Goal: Communication & Community: Answer question/provide support

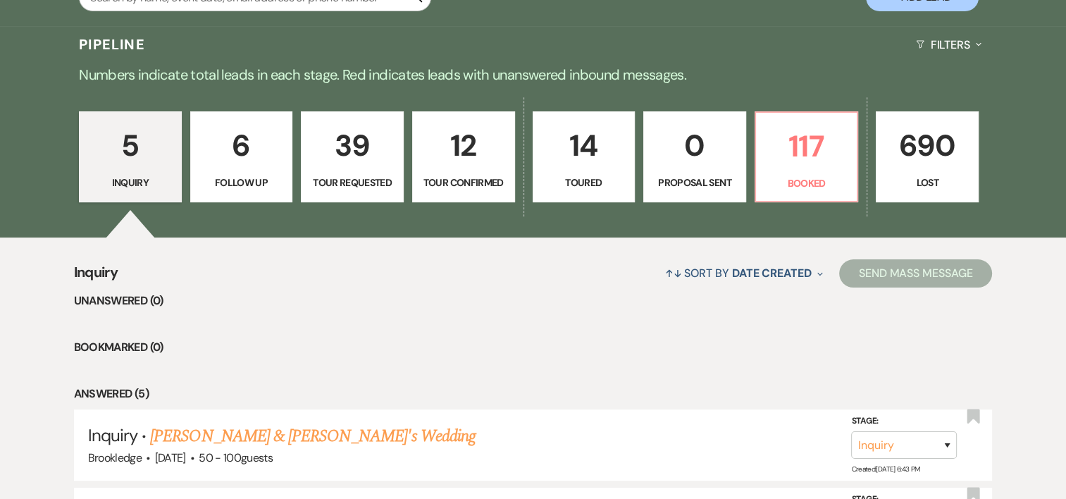
scroll to position [316, 0]
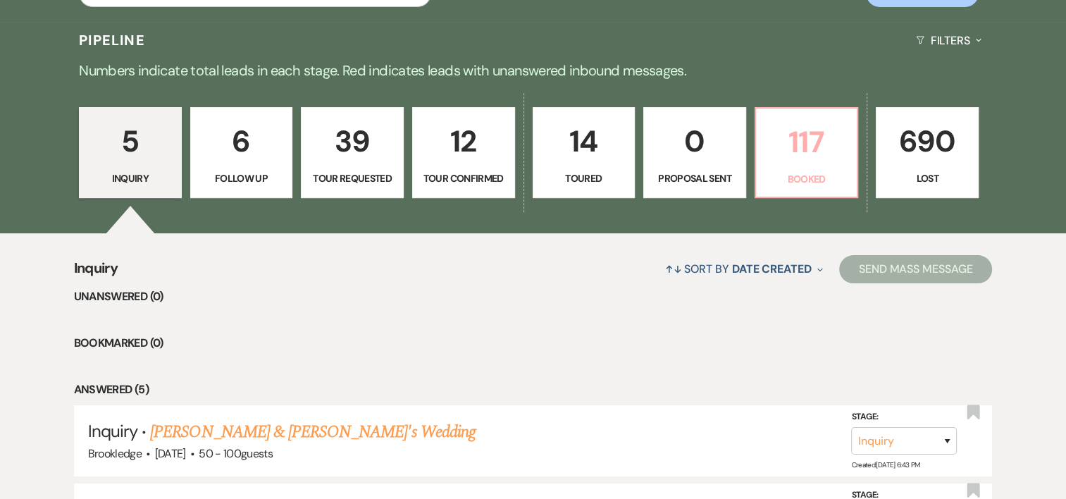
click at [826, 147] on p "117" at bounding box center [806, 141] width 85 height 47
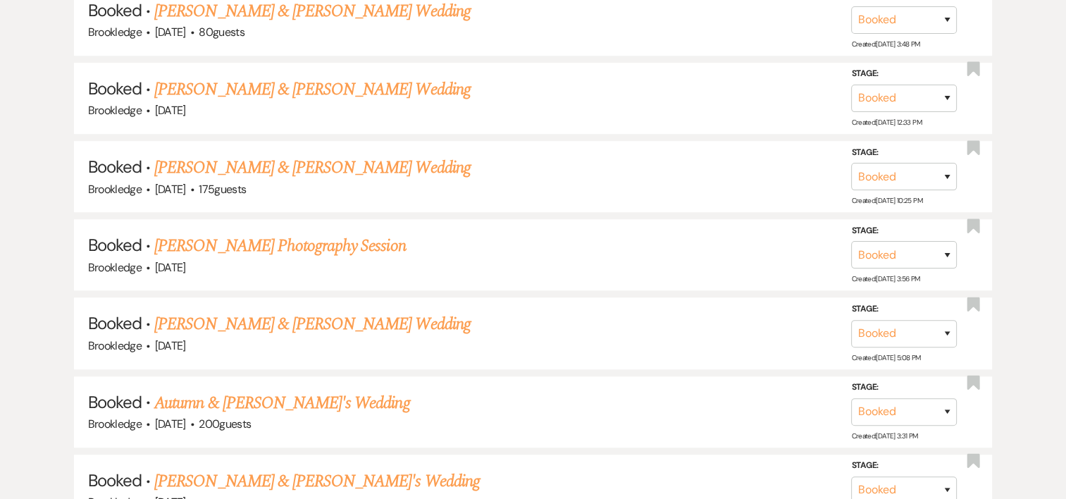
scroll to position [981, 0]
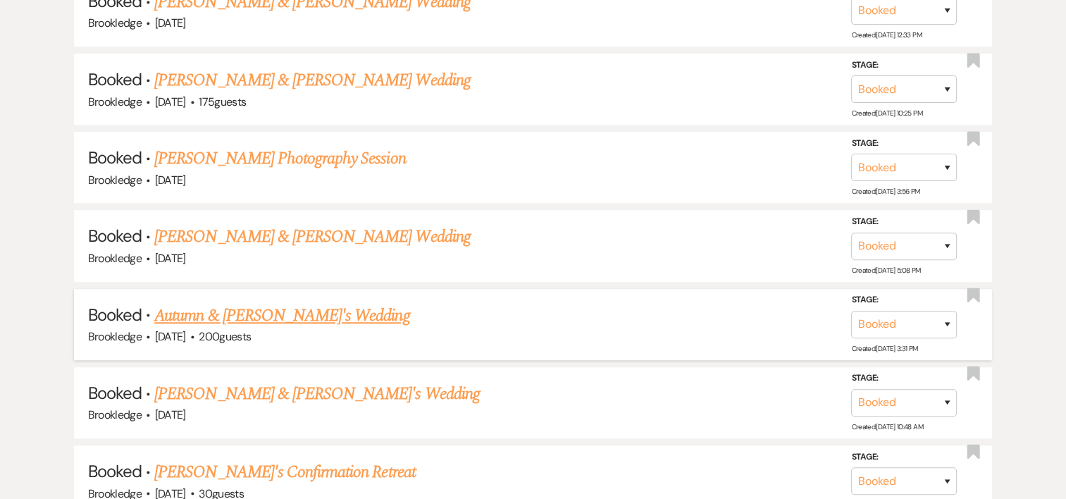
click at [322, 295] on li "Booked · [PERSON_NAME] & [PERSON_NAME]'s Wedding [PERSON_NAME] · [DATE] · 200 g…" at bounding box center [533, 324] width 919 height 71
click at [305, 306] on link "Autumn & [PERSON_NAME]'s Wedding" at bounding box center [281, 315] width 255 height 25
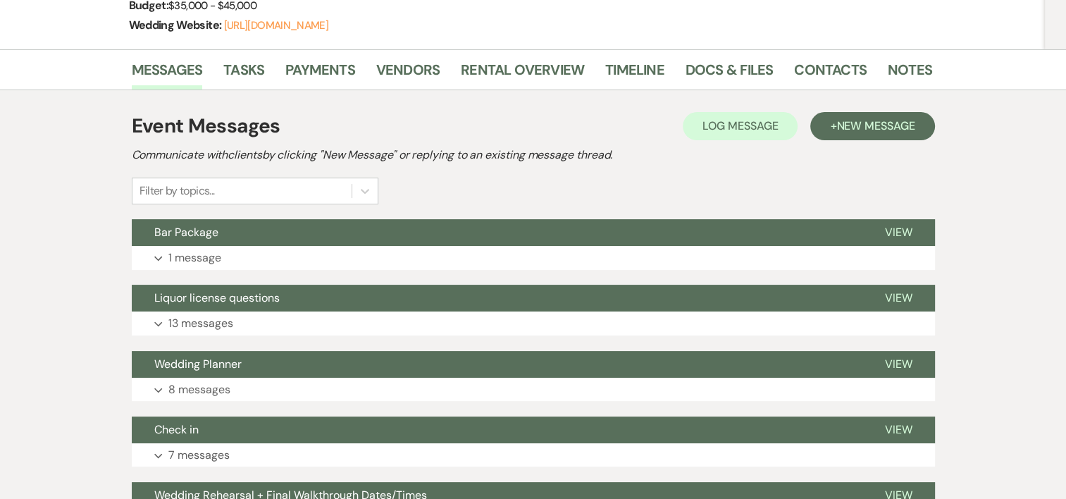
scroll to position [258, 0]
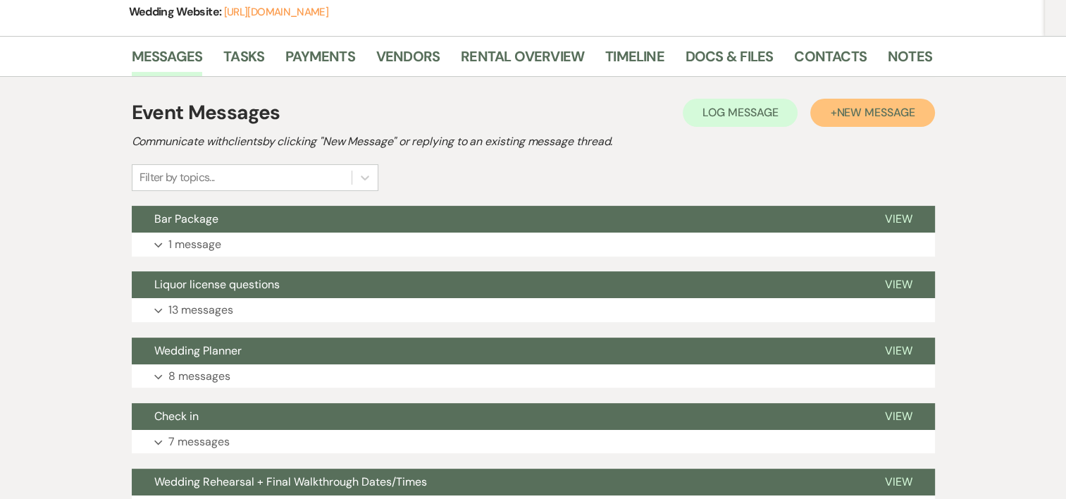
click at [845, 111] on span "New Message" at bounding box center [875, 112] width 78 height 15
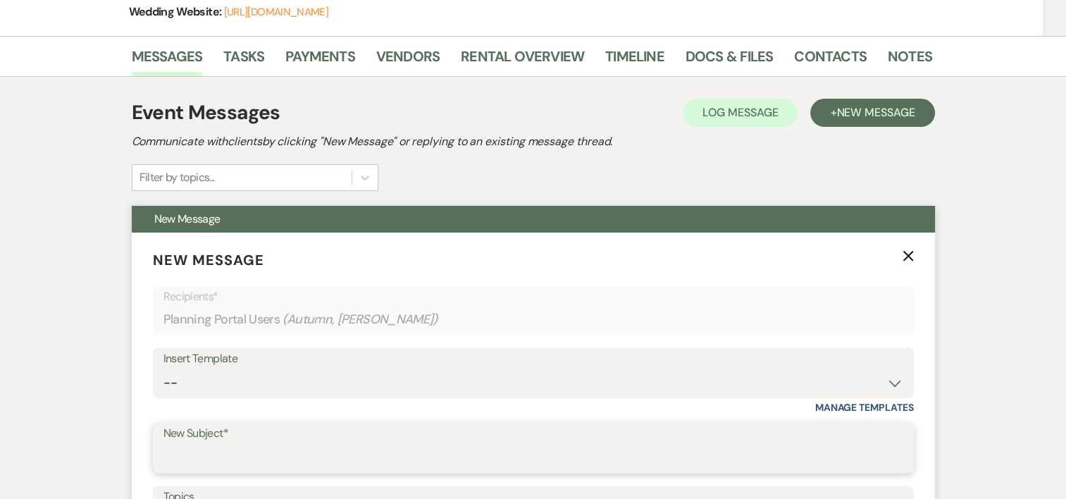
click at [275, 451] on input "New Subject*" at bounding box center [533, 457] width 740 height 27
type input "Walk Thru F"
click at [907, 253] on icon "X" at bounding box center [907, 255] width 11 height 11
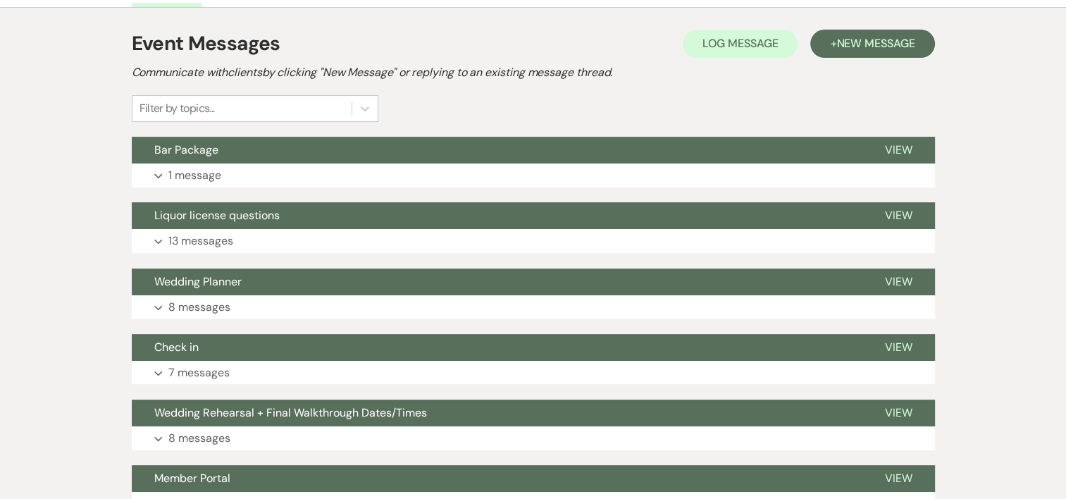
scroll to position [324, 0]
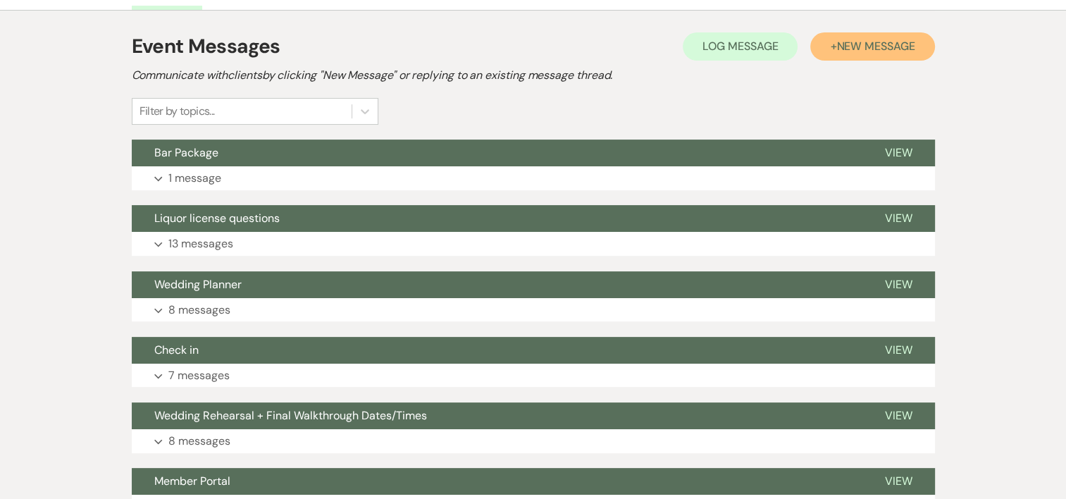
click at [879, 39] on span "New Message" at bounding box center [875, 46] width 78 height 15
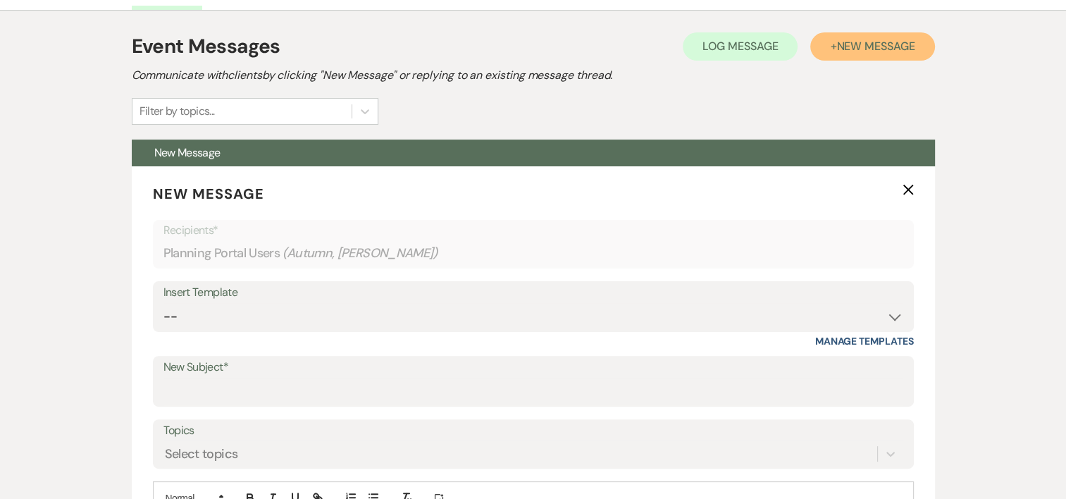
click at [879, 39] on span "New Message" at bounding box center [875, 46] width 78 height 15
click at [262, 402] on input "New Subject*" at bounding box center [533, 391] width 740 height 27
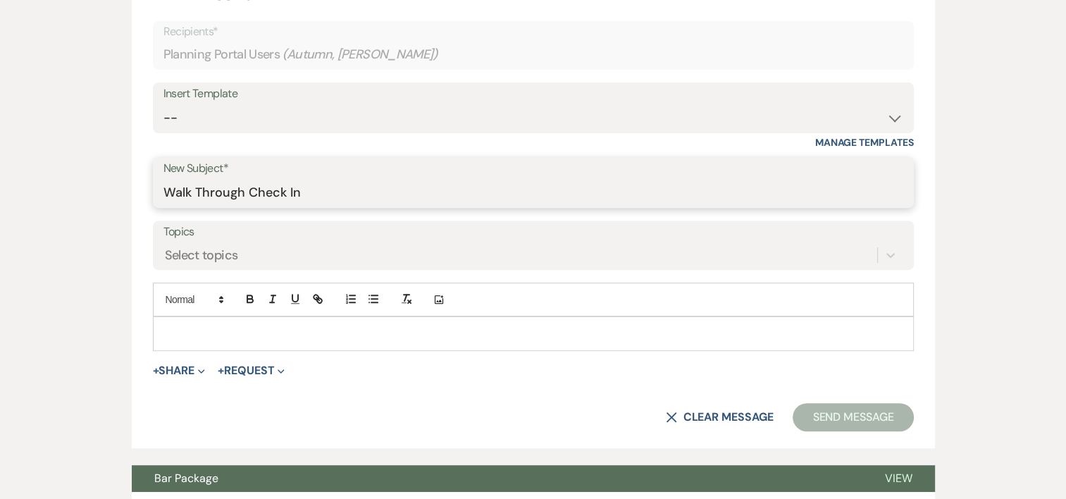
scroll to position [535, 0]
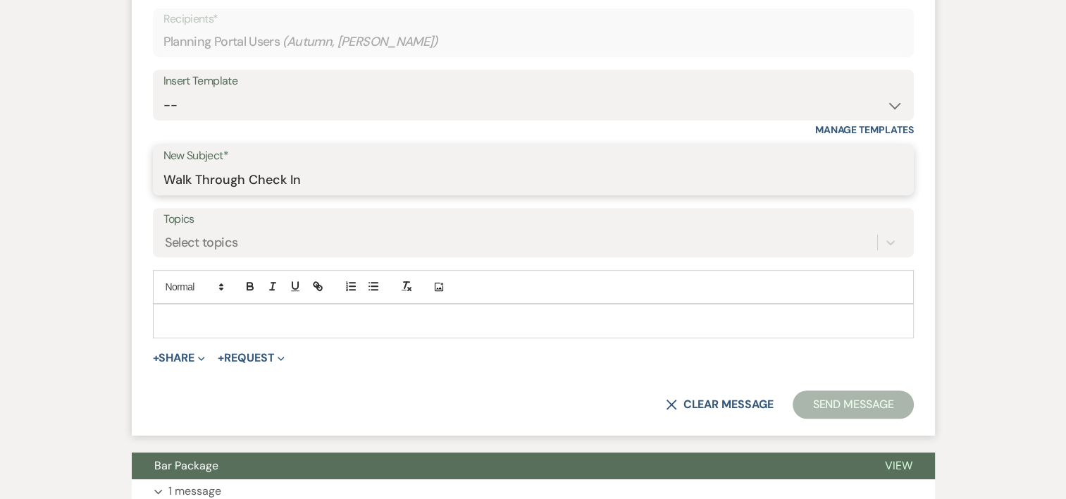
type input "Walk Through Check In"
click at [204, 323] on p at bounding box center [533, 320] width 738 height 15
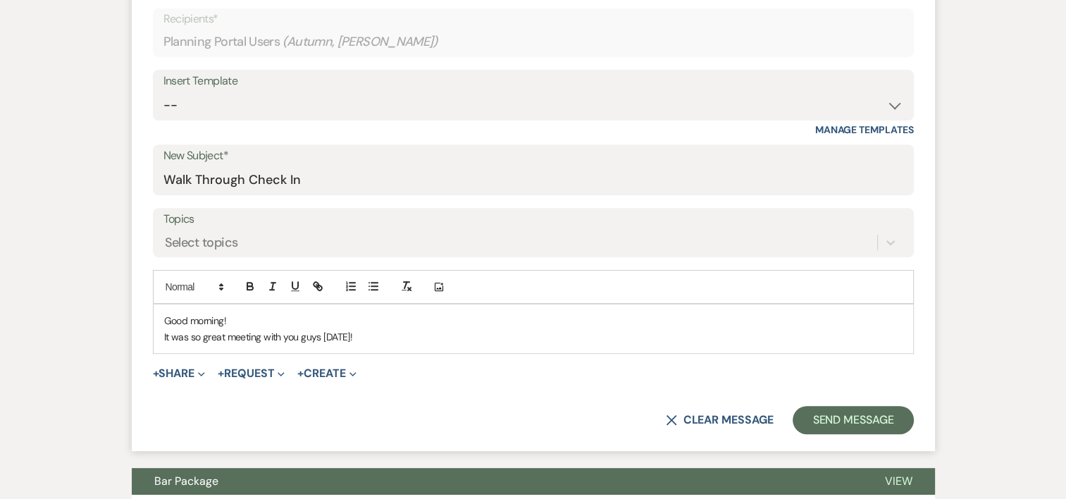
click at [194, 316] on p "Good morning!" at bounding box center [533, 320] width 738 height 15
click at [417, 332] on p "It was so great meeting with you guys [DATE]!" at bounding box center [533, 336] width 738 height 15
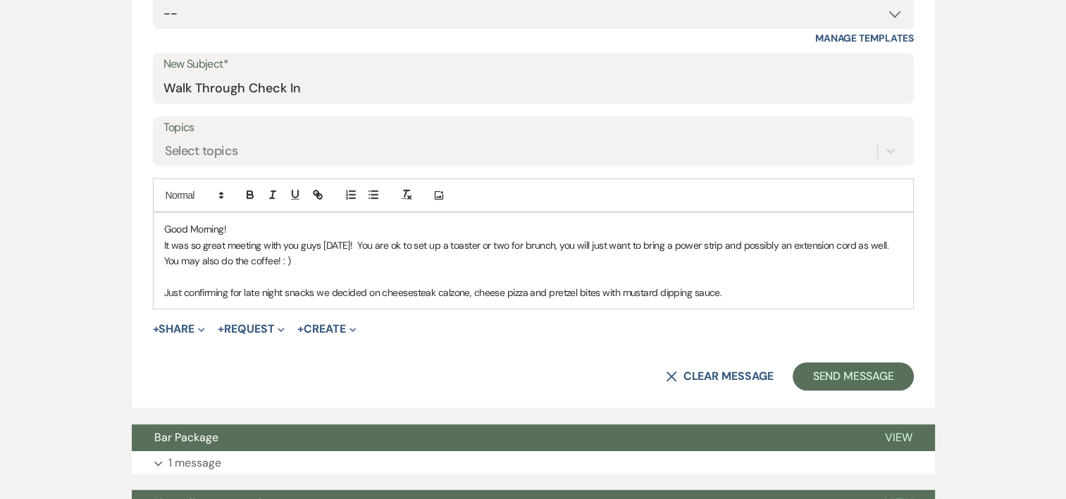
scroll to position [650, 0]
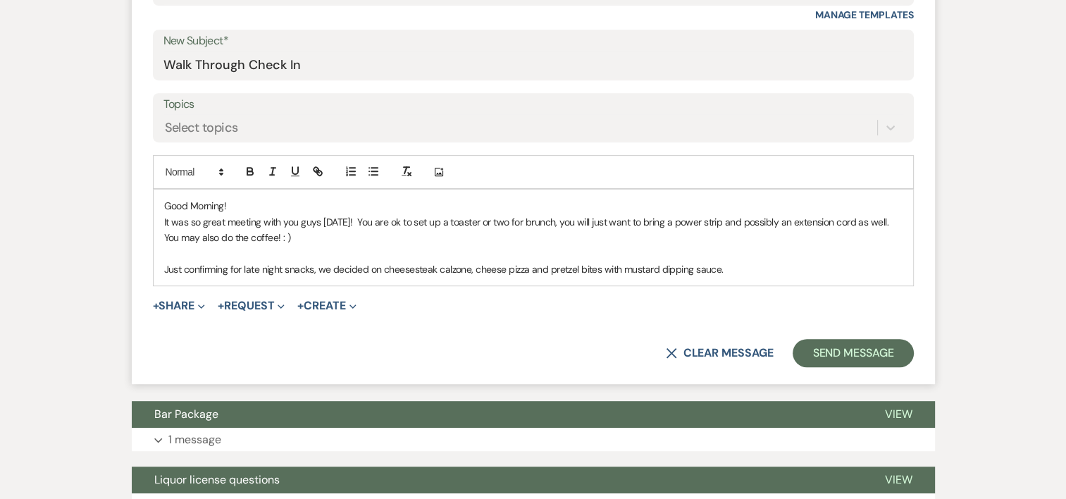
click at [744, 275] on div "Good Morning! It was so great meeting with you guys [DATE]! You are ok to set u…" at bounding box center [533, 237] width 759 height 96
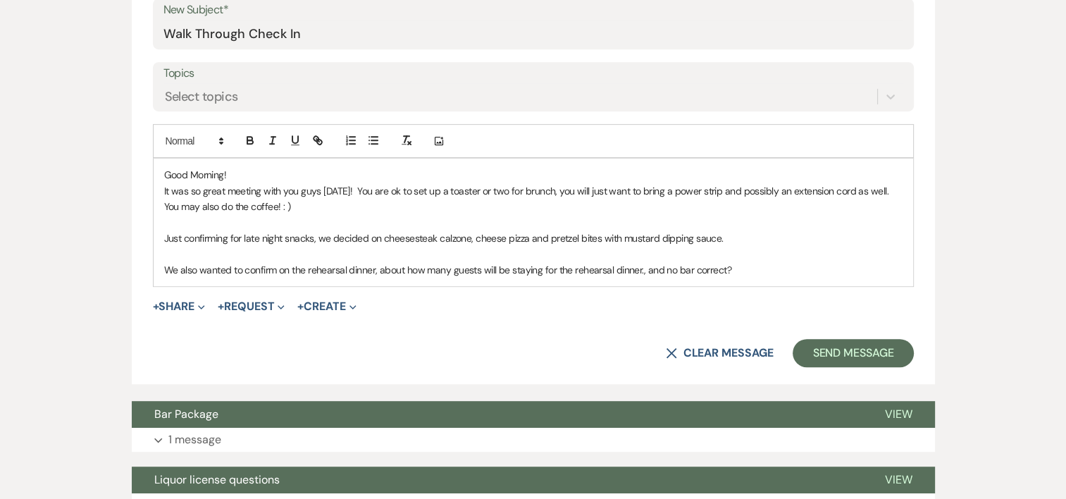
scroll to position [685, 0]
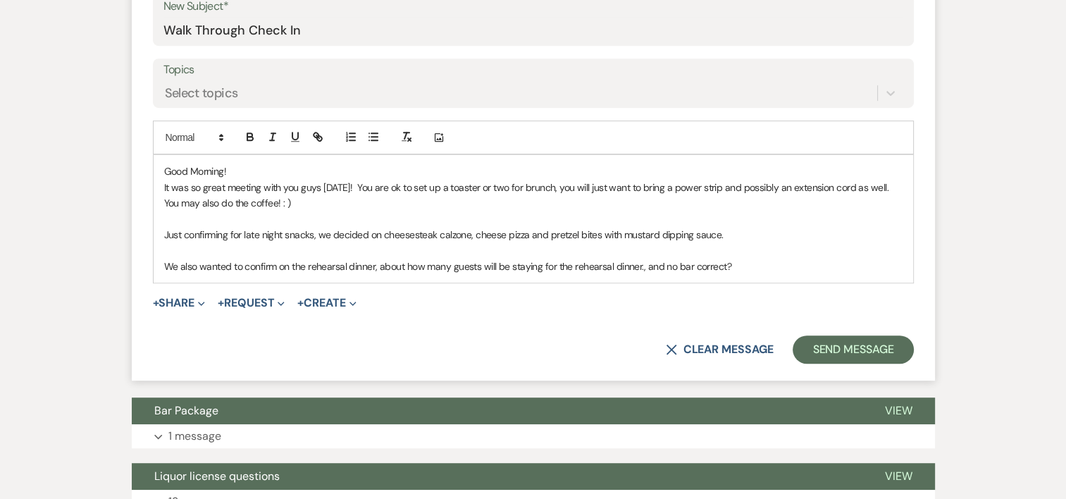
drag, startPoint x: 659, startPoint y: 266, endPoint x: 158, endPoint y: 154, distance: 513.9
click at [158, 155] on div "Good Morning! It was so great meeting with you guys [DATE]! You are ok to set u…" at bounding box center [533, 219] width 759 height 128
copy div "Good Morning! It was so great meeting with you guys [DATE]! You are ok to set u…"
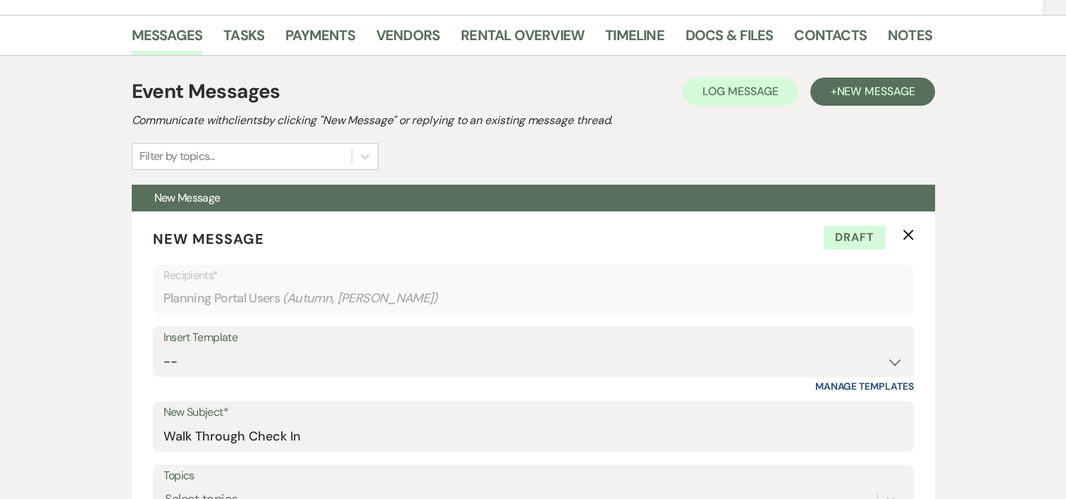
scroll to position [268, 0]
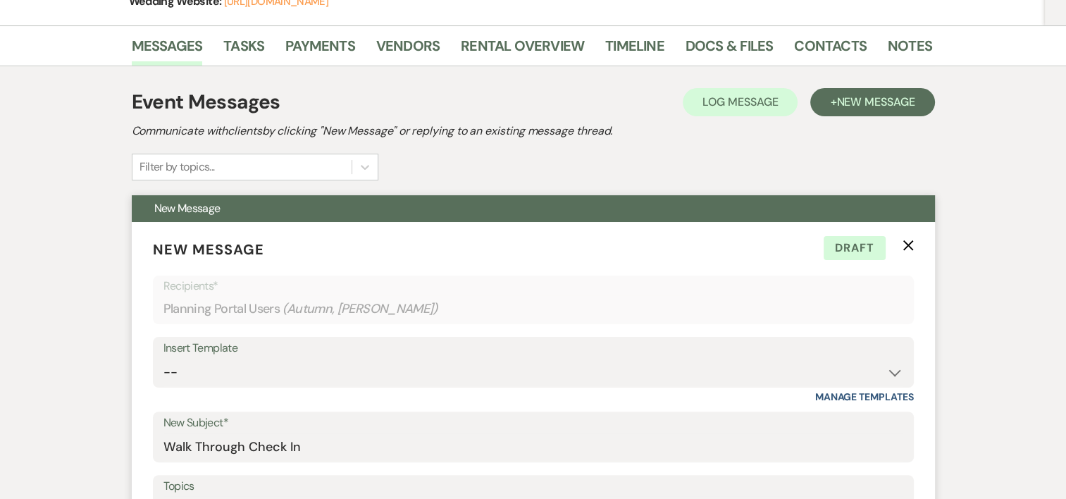
click at [871, 251] on span "Draft" at bounding box center [854, 248] width 62 height 24
click at [907, 247] on icon "X" at bounding box center [907, 245] width 11 height 11
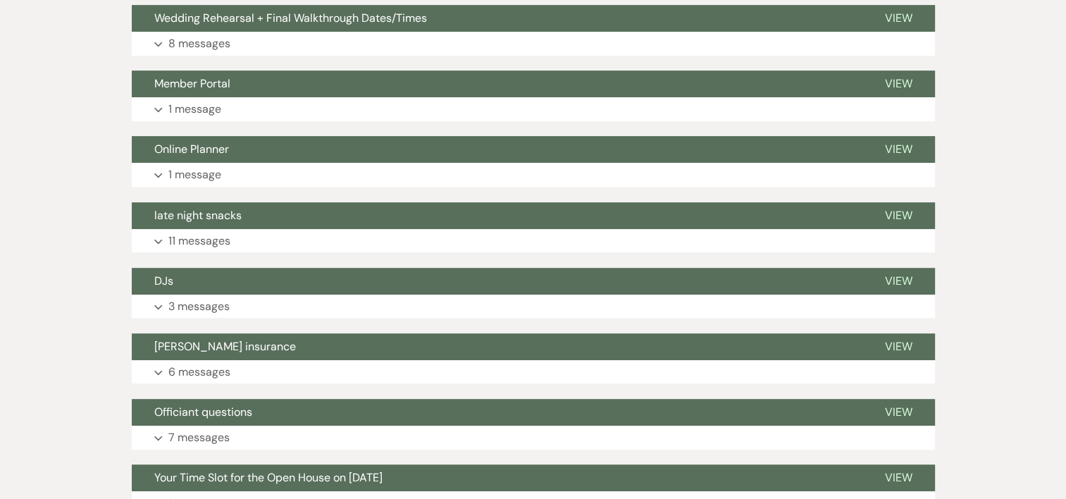
scroll to position [724, 0]
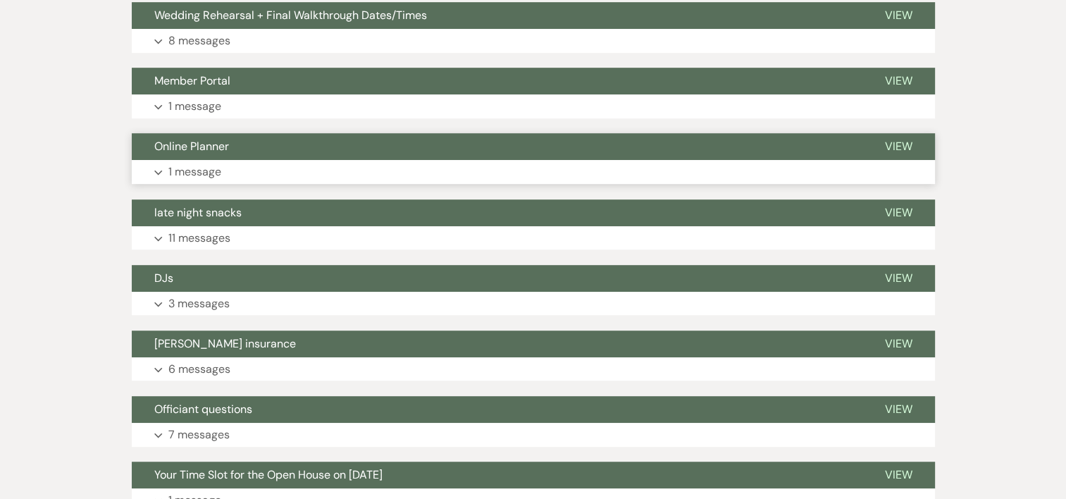
click at [212, 179] on p "1 message" at bounding box center [194, 172] width 53 height 18
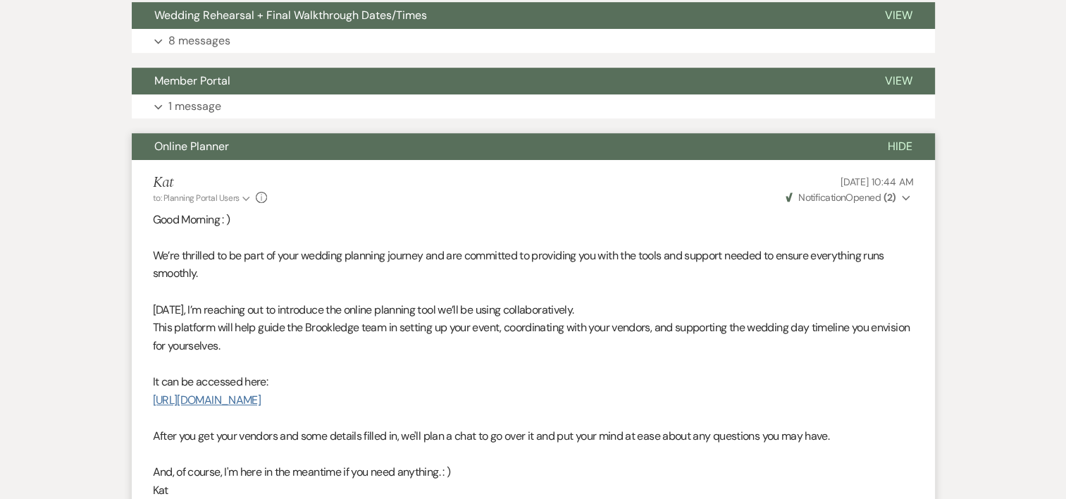
click at [261, 401] on link "[URL][DOMAIN_NAME]" at bounding box center [207, 399] width 108 height 15
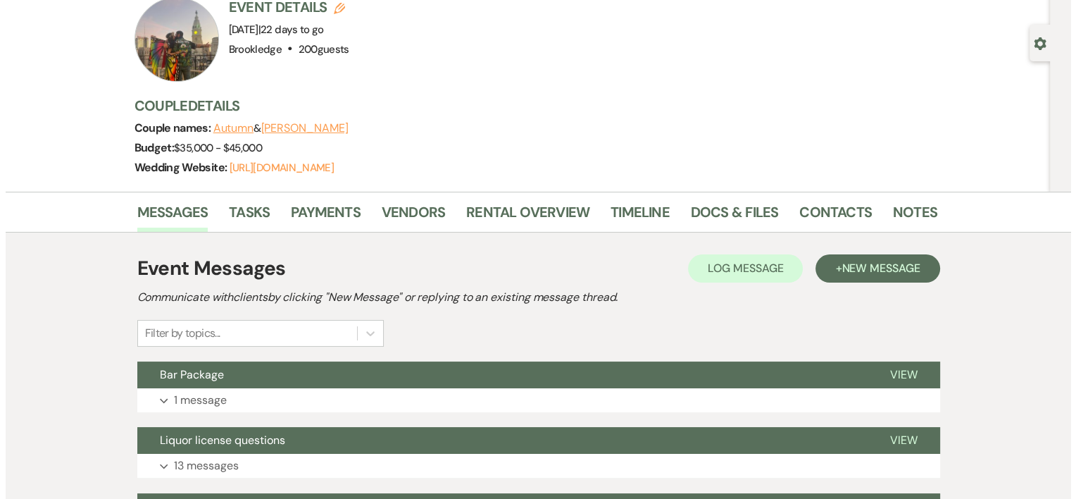
scroll to position [99, 0]
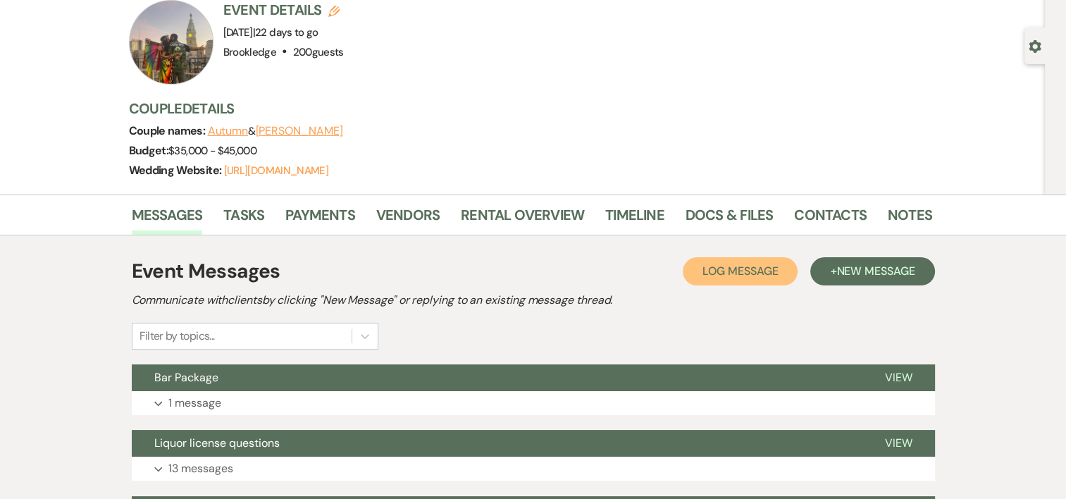
click at [734, 265] on span "Log Message" at bounding box center [739, 270] width 75 height 15
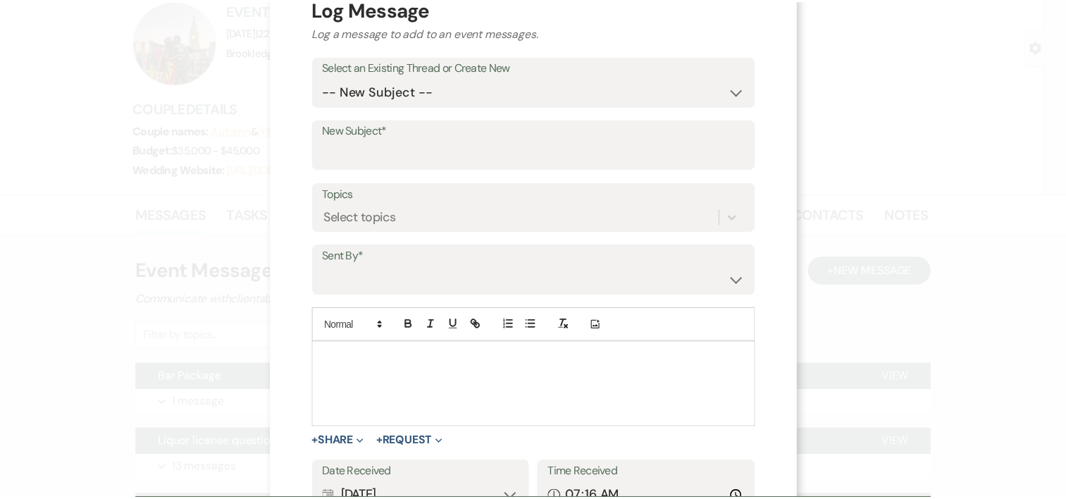
scroll to position [0, 0]
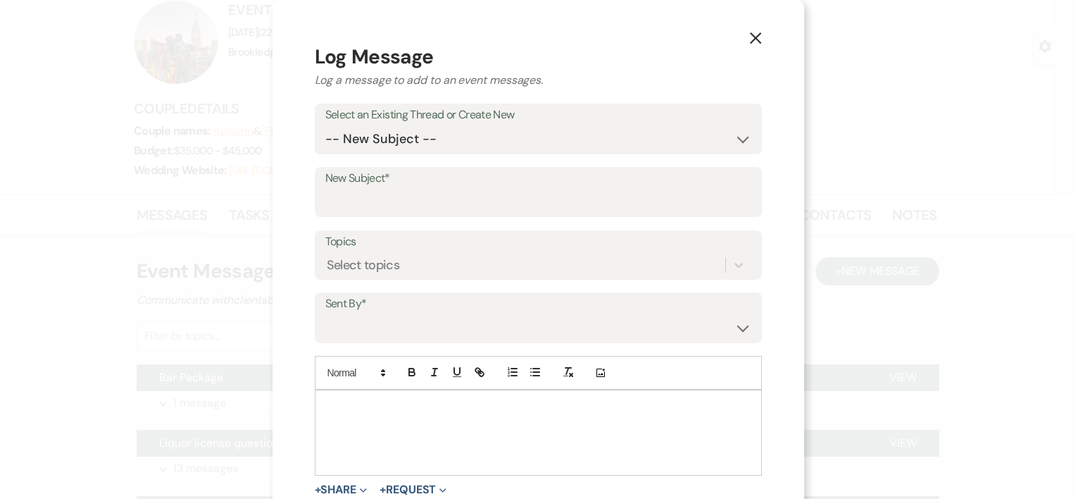
click at [750, 34] on icon "X" at bounding box center [756, 38] width 13 height 13
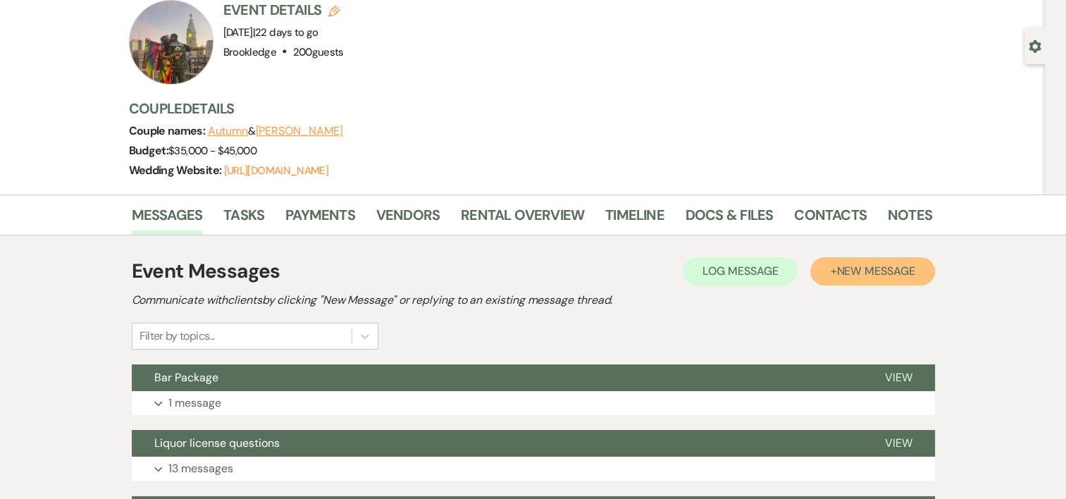
click at [853, 270] on span "New Message" at bounding box center [875, 270] width 78 height 15
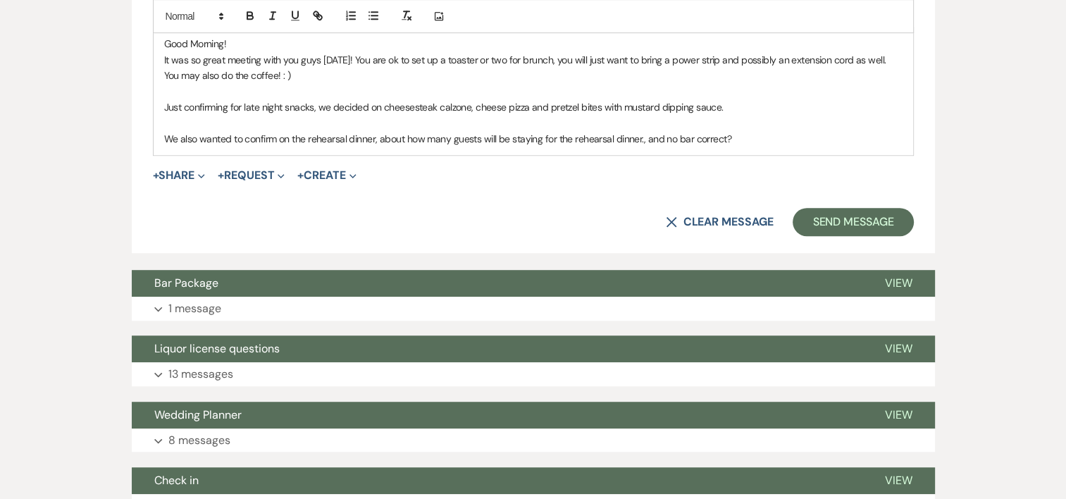
scroll to position [816, 0]
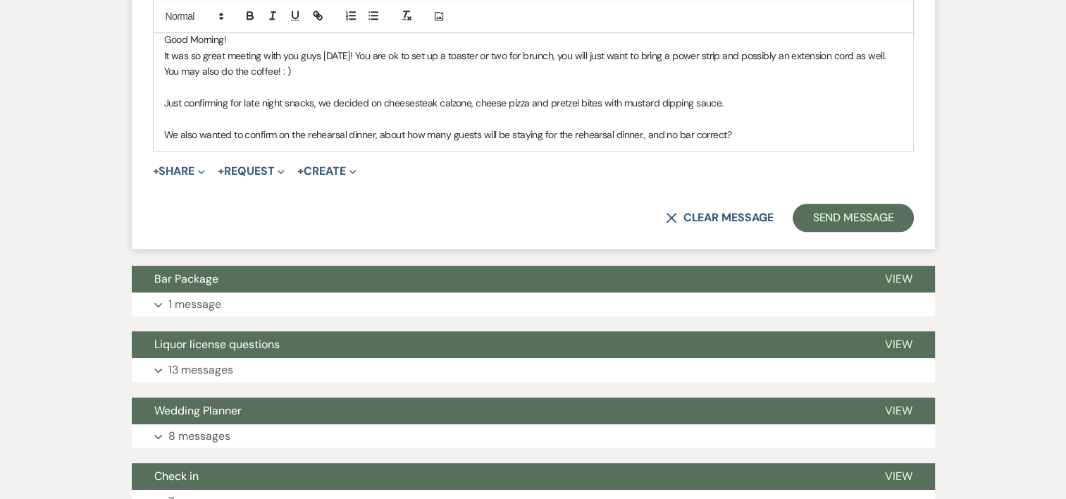
click at [782, 132] on p "We also wanted to confirm on the rehearsal dinner, about how many guests will b…" at bounding box center [533, 134] width 738 height 15
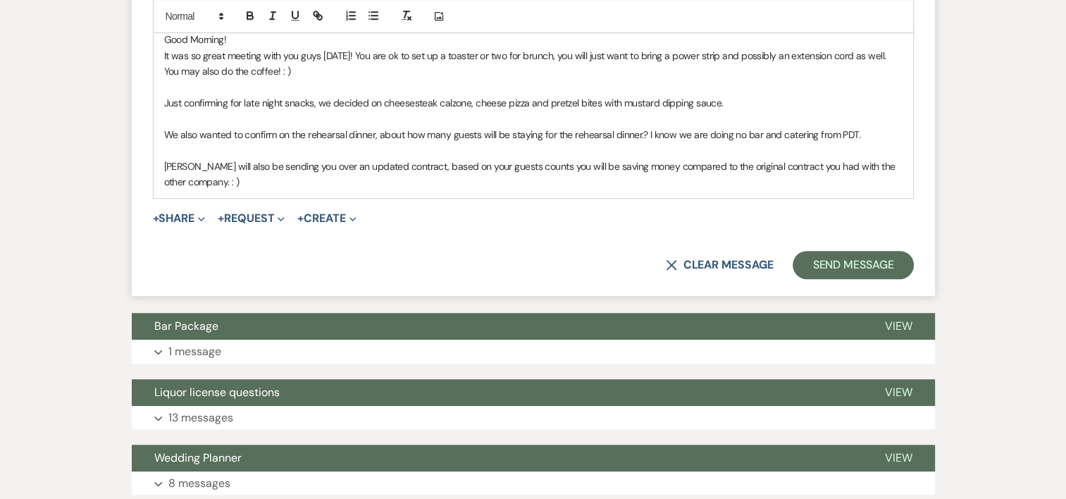
click at [354, 180] on p "[PERSON_NAME] will also be sending you over an updated contract, based on your …" at bounding box center [533, 174] width 738 height 32
click at [234, 182] on p "[PERSON_NAME] will also be sending you over an updated contract, based on your …" at bounding box center [533, 174] width 738 height 32
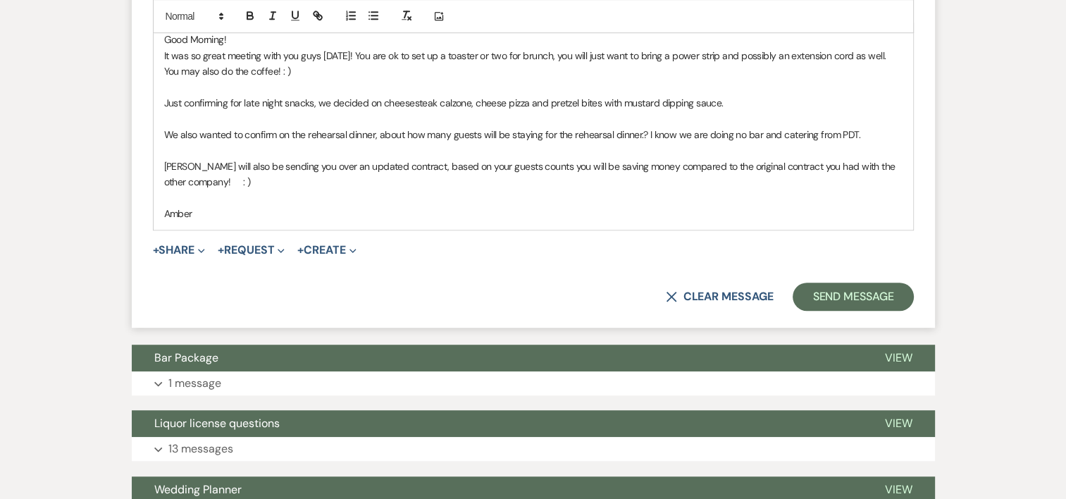
click at [321, 194] on p at bounding box center [533, 196] width 738 height 15
click at [369, 53] on p "It was so great meeting with you guys [DATE]! You are ok to set up a toaster or…" at bounding box center [533, 64] width 738 height 32
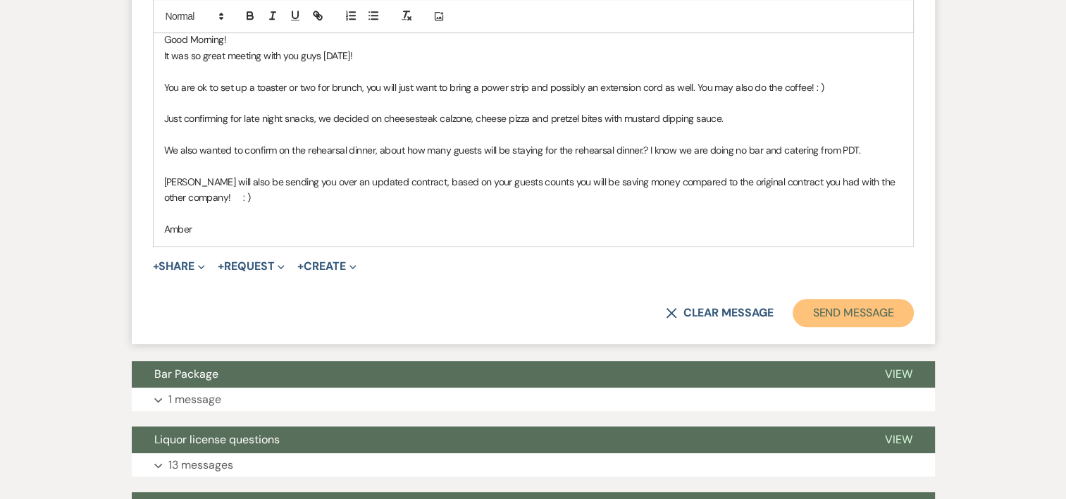
click at [901, 309] on button "Send Message" at bounding box center [852, 313] width 120 height 28
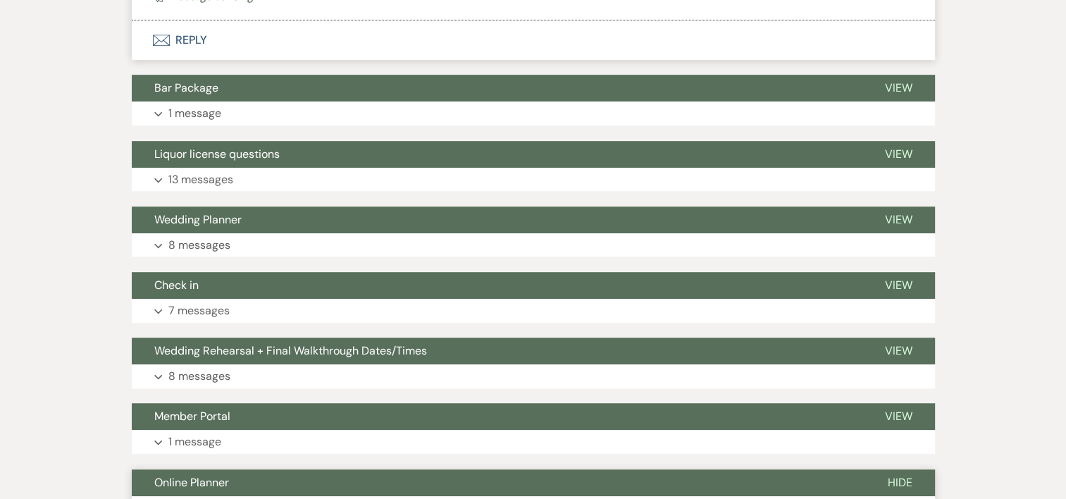
scroll to position [294, 0]
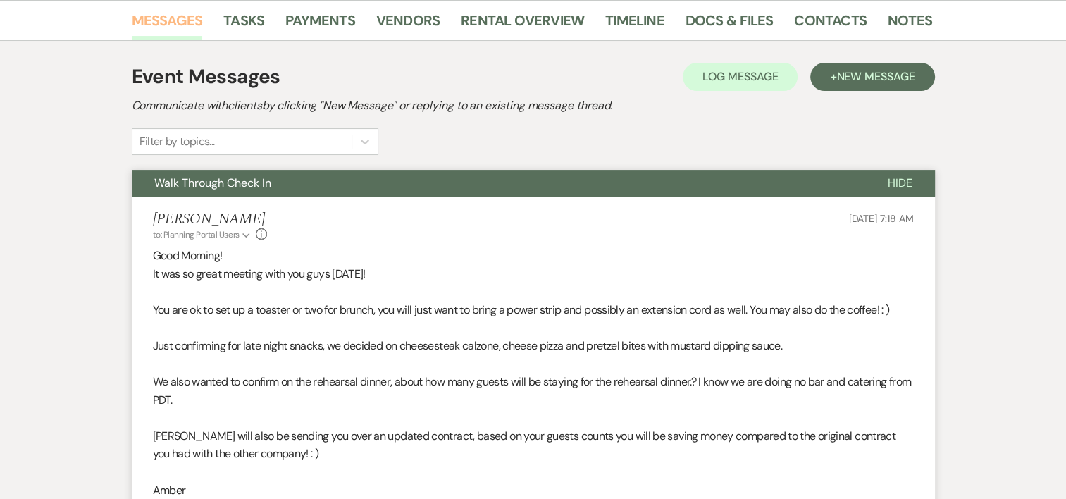
click at [170, 22] on link "Messages" at bounding box center [167, 24] width 71 height 31
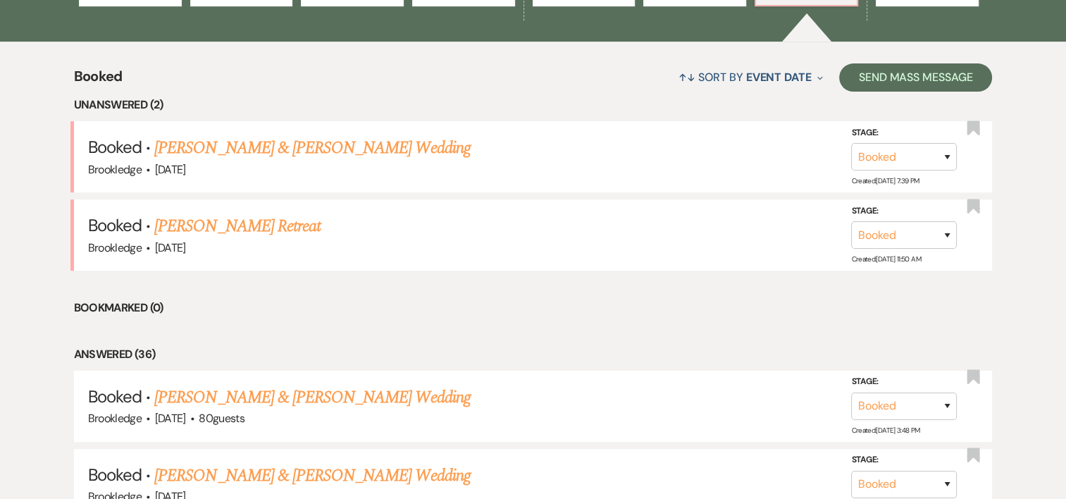
scroll to position [537, 0]
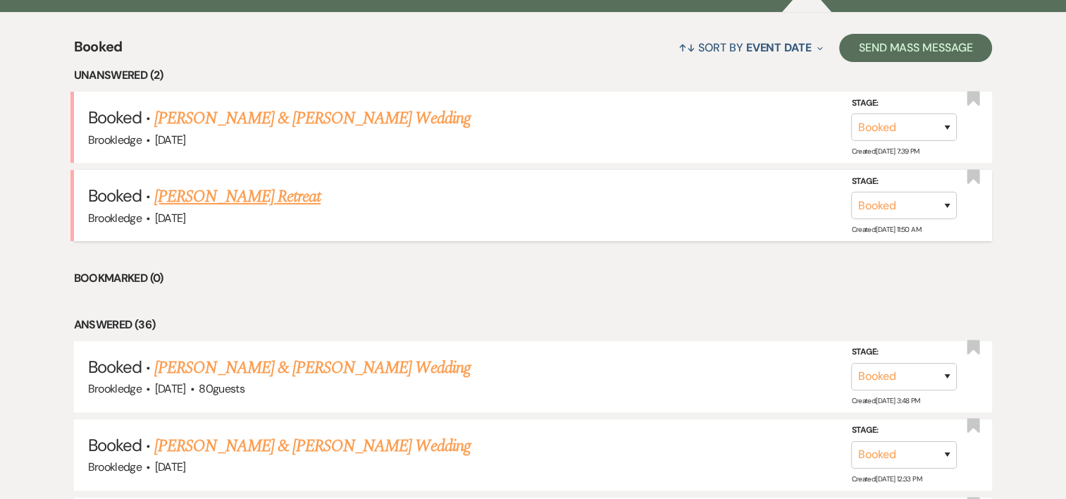
click at [251, 197] on link "[PERSON_NAME] Retreat" at bounding box center [237, 196] width 166 height 25
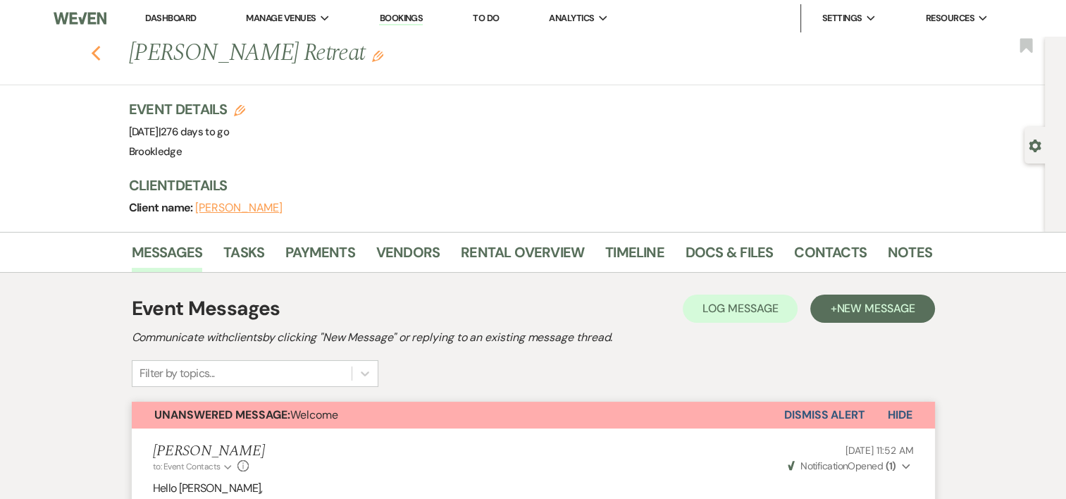
click at [96, 54] on icon "Previous" at bounding box center [96, 53] width 11 height 17
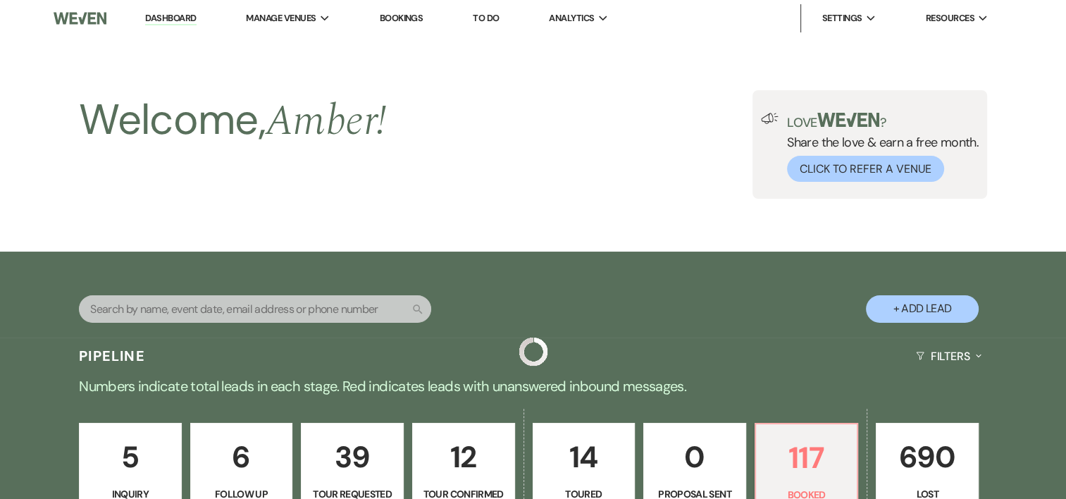
scroll to position [537, 0]
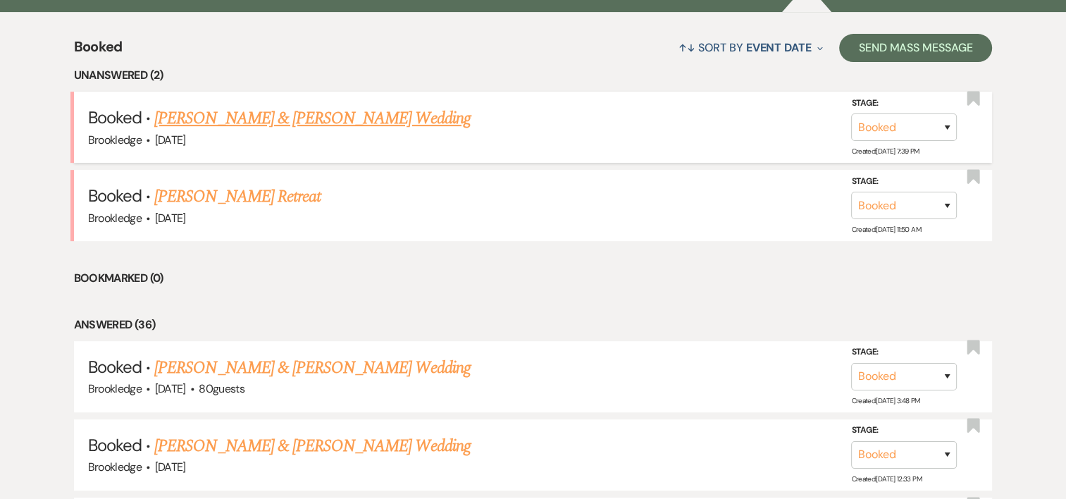
click at [218, 123] on link "[PERSON_NAME] & [PERSON_NAME] Wedding" at bounding box center [312, 118] width 316 height 25
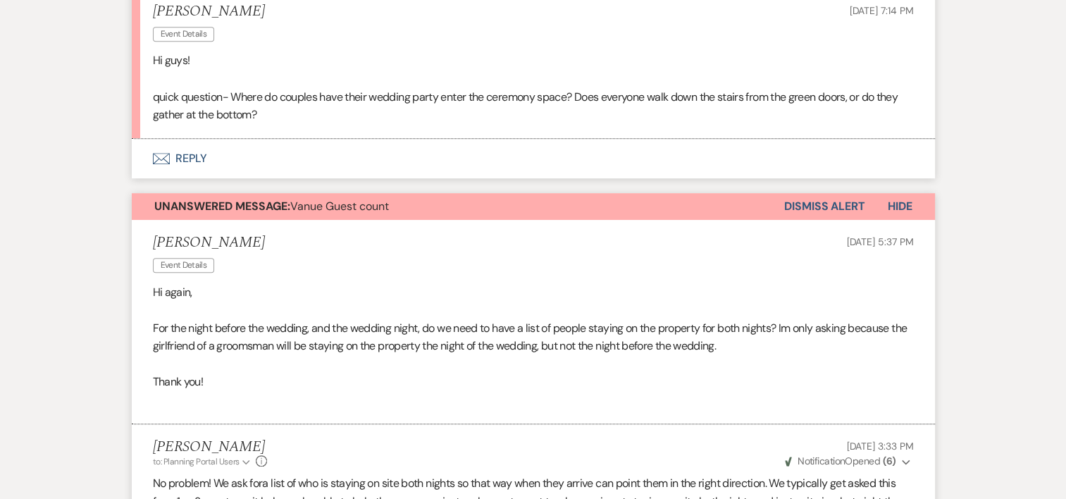
scroll to position [747, 0]
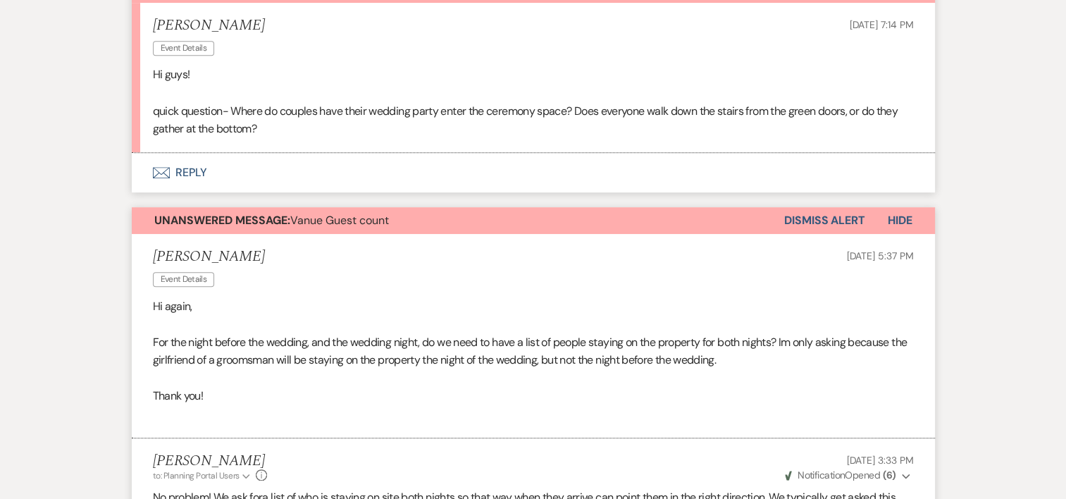
click at [858, 228] on button "Dismiss Alert" at bounding box center [824, 220] width 81 height 27
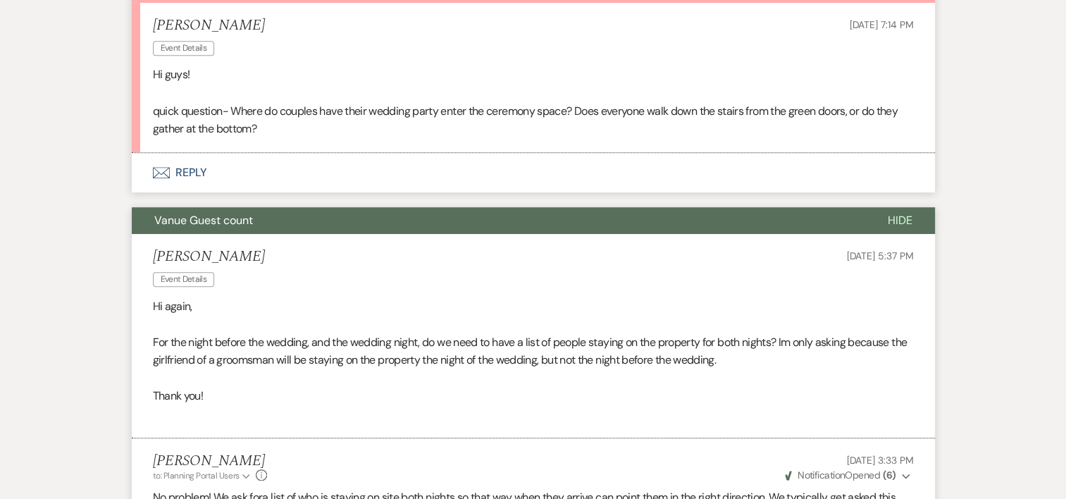
click at [864, 85] on p at bounding box center [533, 93] width 761 height 18
click at [182, 178] on button "Envelope Reply" at bounding box center [533, 172] width 803 height 39
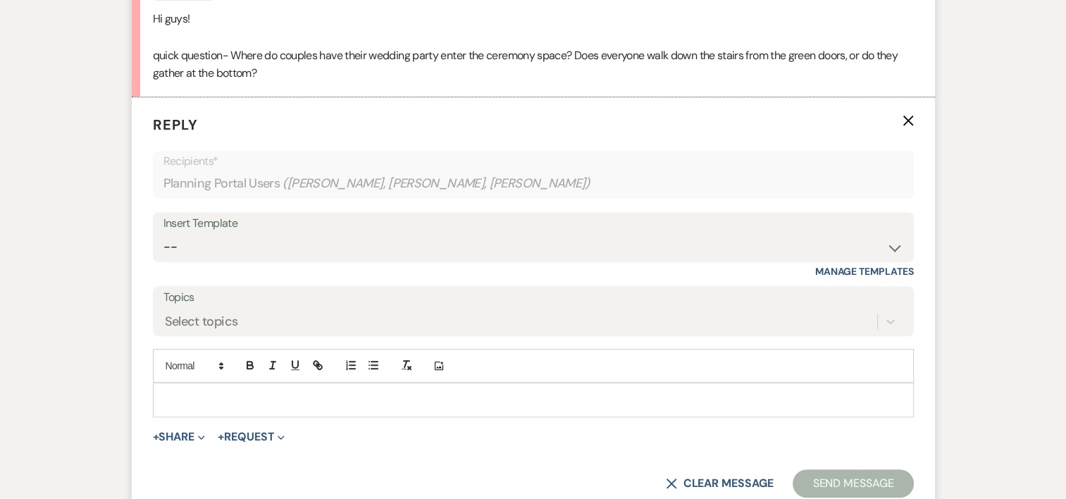
scroll to position [857, 0]
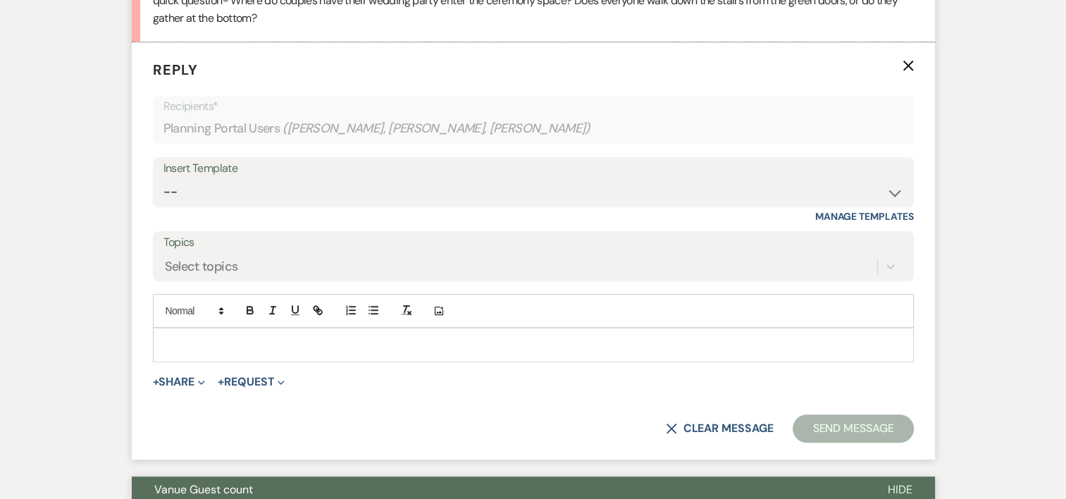
click at [245, 350] on div at bounding box center [533, 344] width 759 height 32
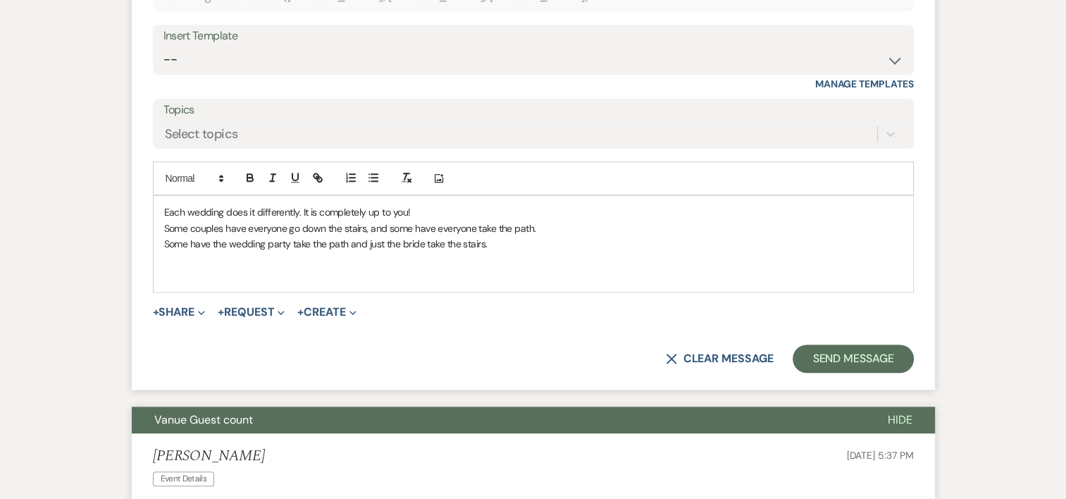
scroll to position [1000, 0]
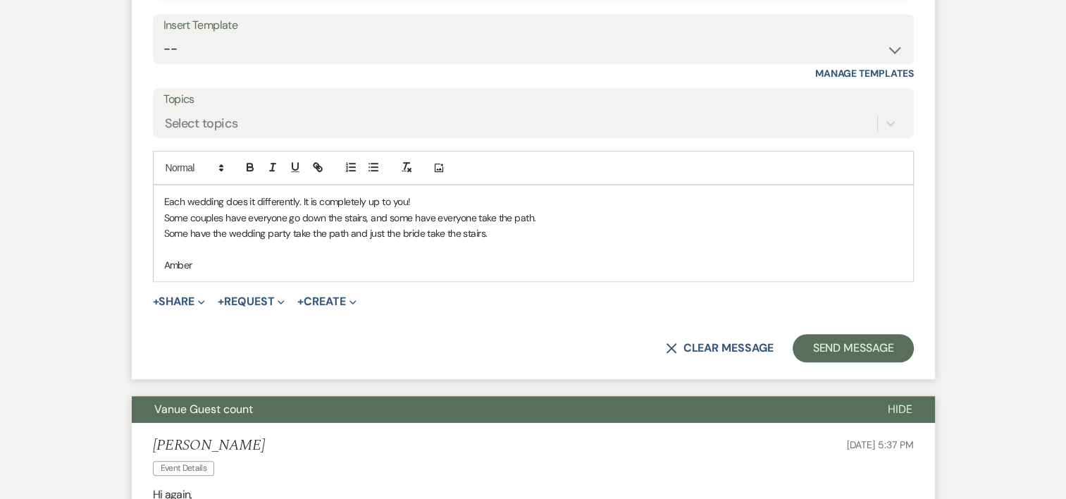
click at [161, 200] on div "Each wedding does it differently. It is completely up to you! Some couples have…" at bounding box center [533, 233] width 759 height 96
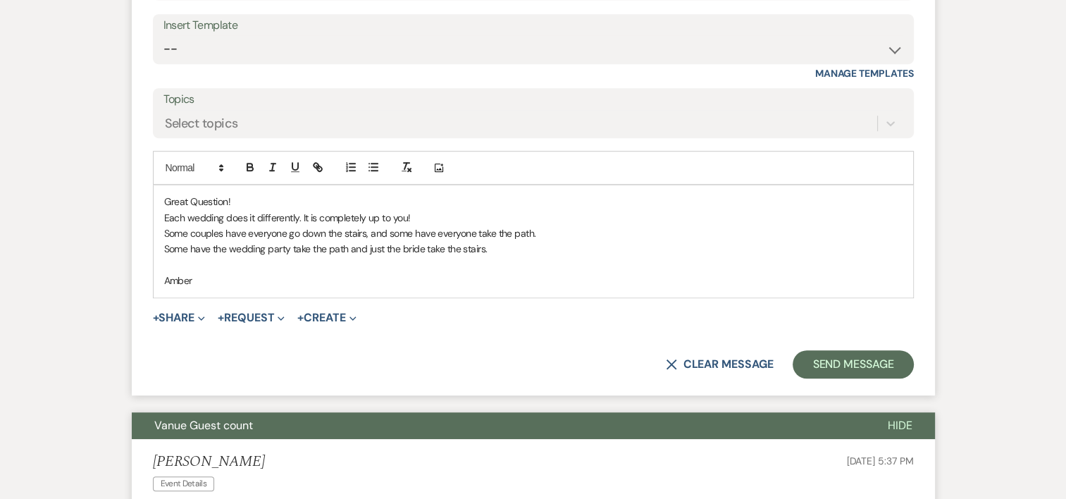
click at [498, 257] on p at bounding box center [533, 264] width 738 height 15
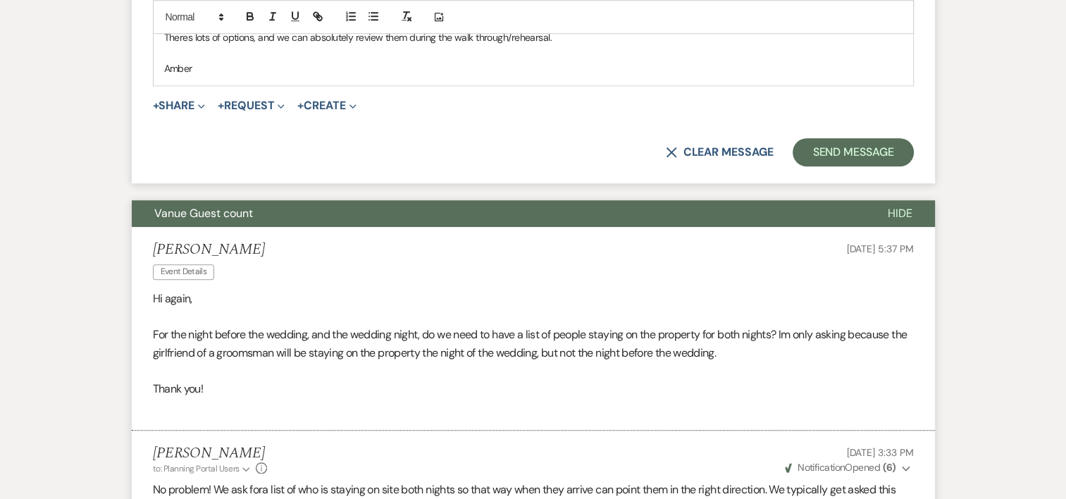
scroll to position [1248, 0]
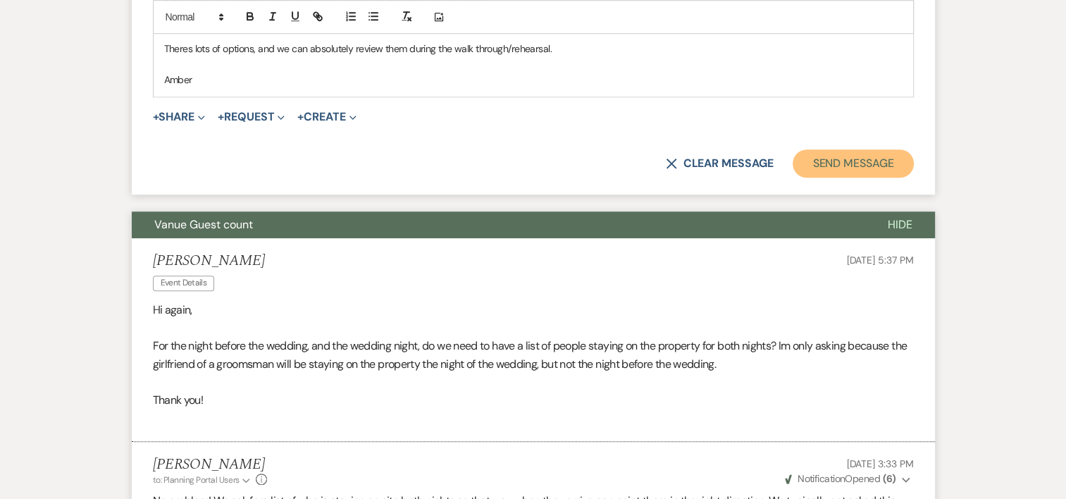
click at [835, 161] on button "Send Message" at bounding box center [852, 163] width 120 height 28
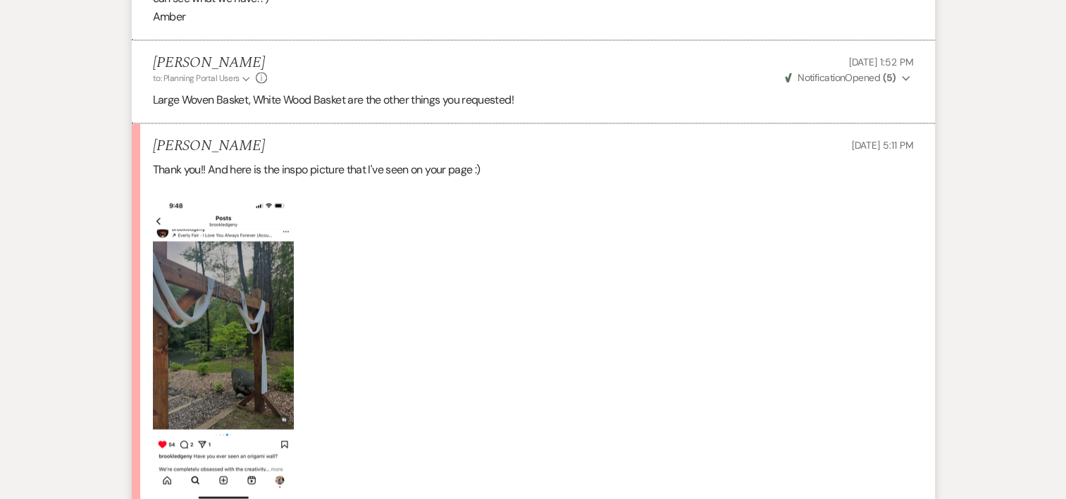
scroll to position [1583, 0]
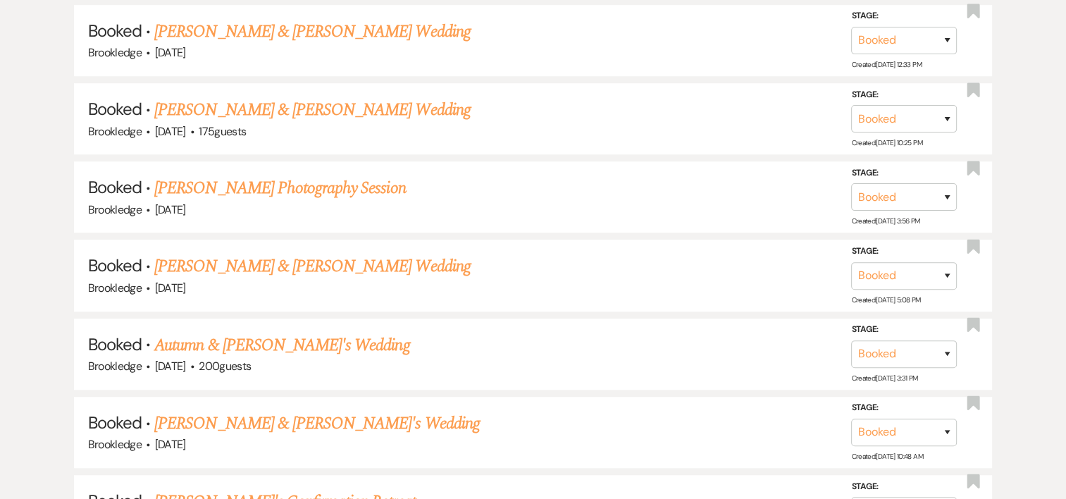
scroll to position [1000, 0]
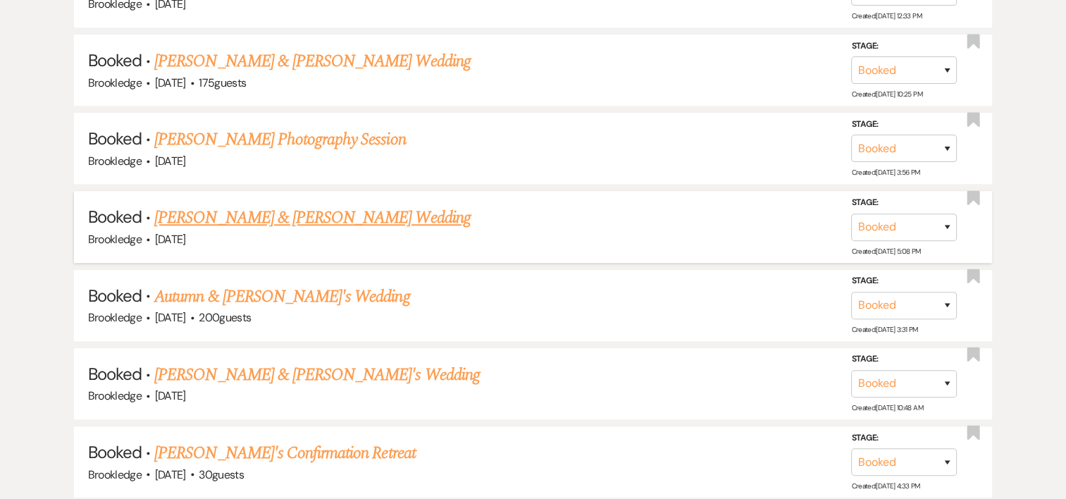
click at [373, 208] on link "[PERSON_NAME] & [PERSON_NAME] Wedding" at bounding box center [312, 217] width 316 height 25
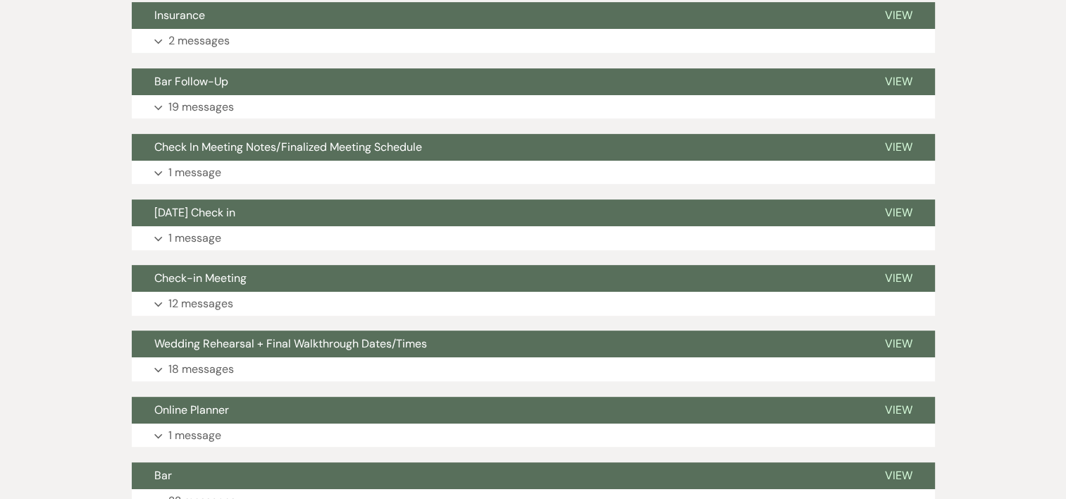
scroll to position [536, 0]
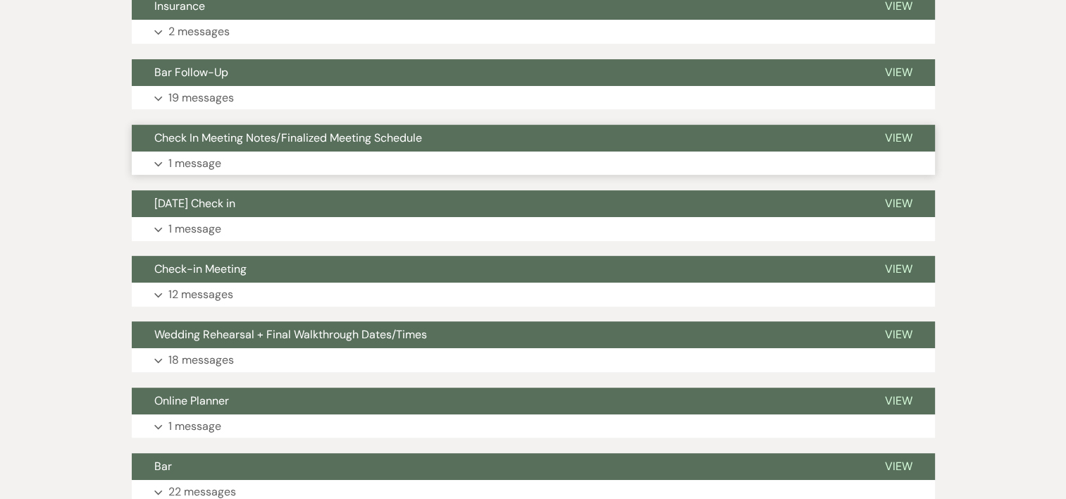
click at [185, 154] on p "1 message" at bounding box center [194, 163] width 53 height 18
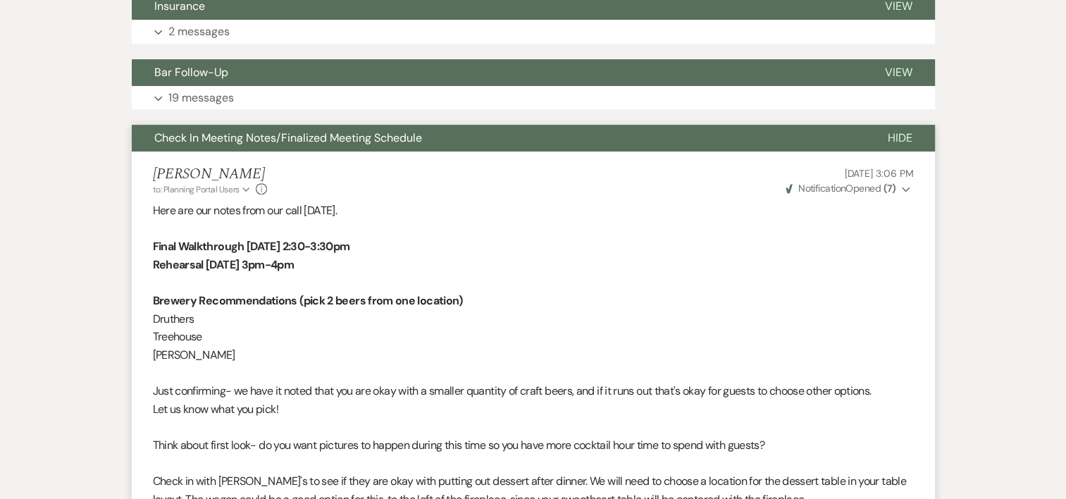
click at [747, 190] on div "[PERSON_NAME] to: Planning Portal Users Expand Info [DATE] 3:06 PM Weven Check …" at bounding box center [533, 181] width 761 height 30
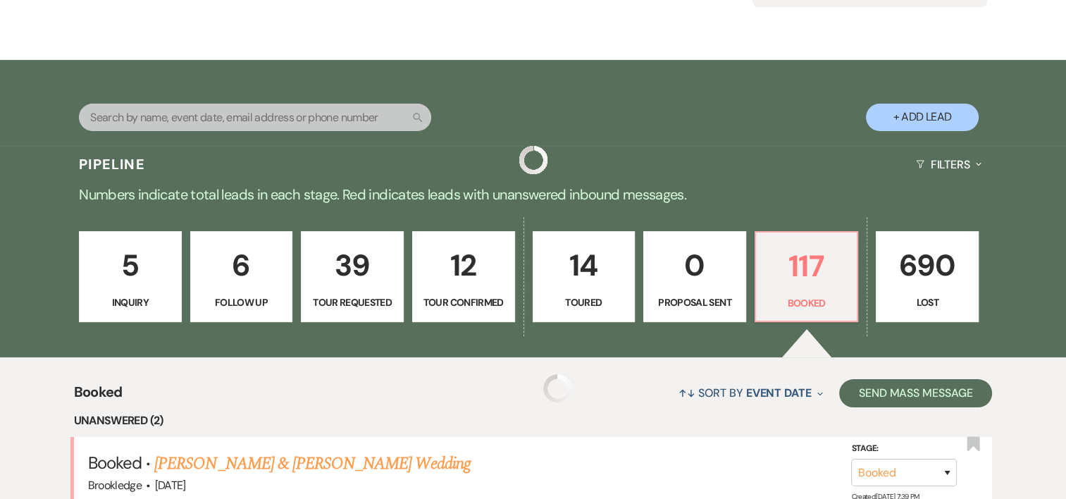
scroll to position [1000, 0]
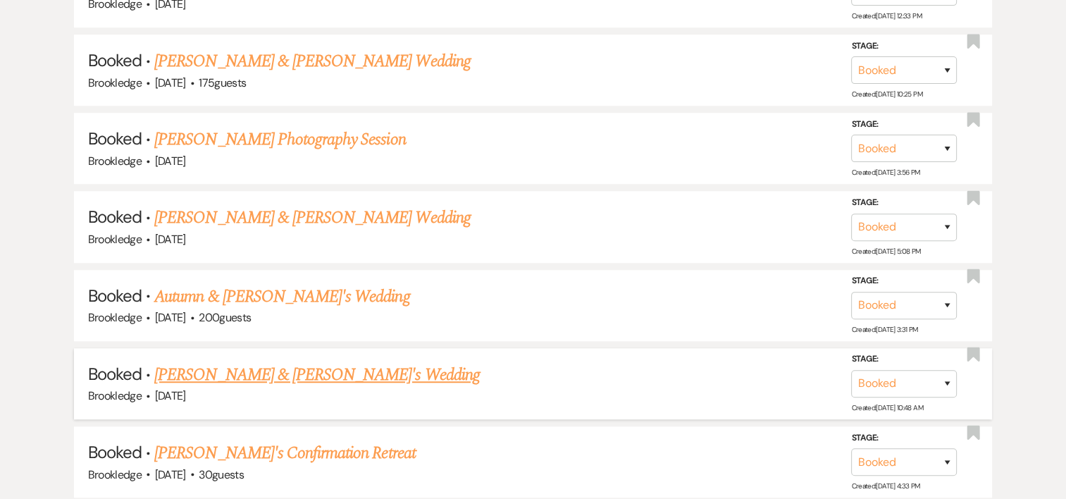
click at [236, 369] on link "[PERSON_NAME] & [PERSON_NAME]'s Wedding" at bounding box center [316, 374] width 325 height 25
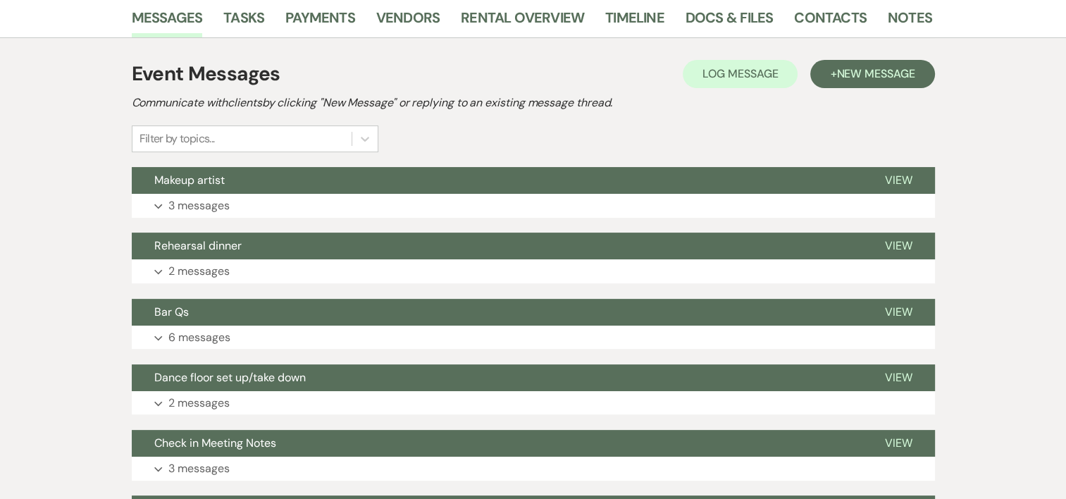
scroll to position [310, 0]
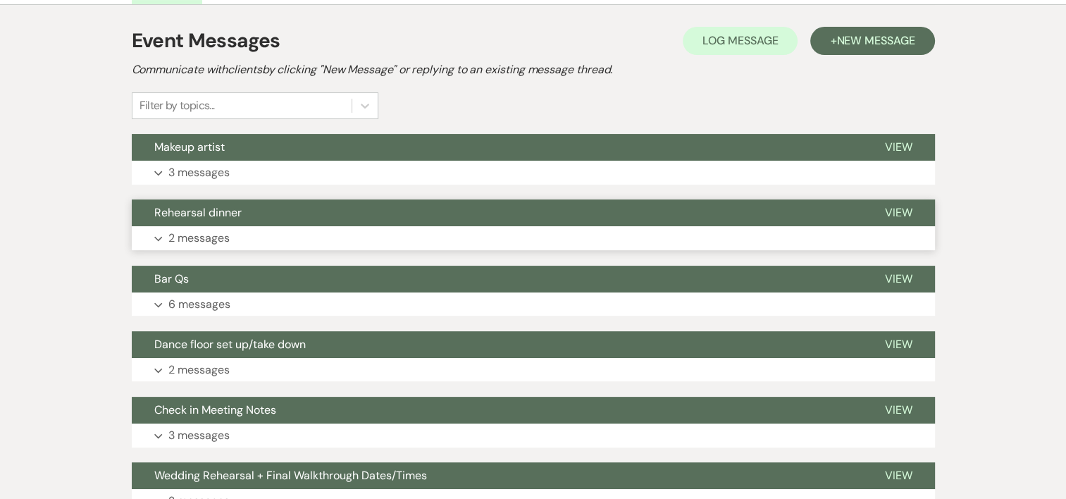
click at [189, 231] on p "2 messages" at bounding box center [198, 238] width 61 height 18
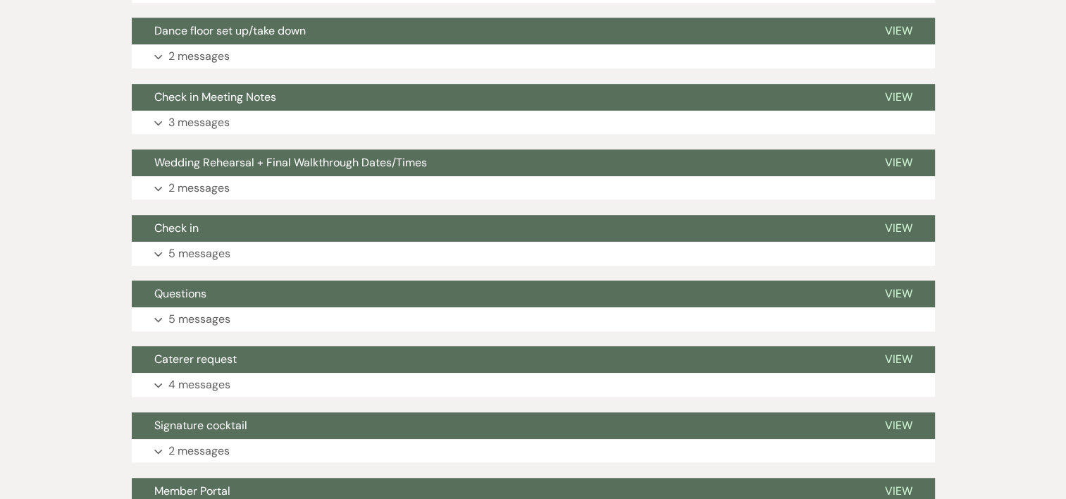
scroll to position [947, 0]
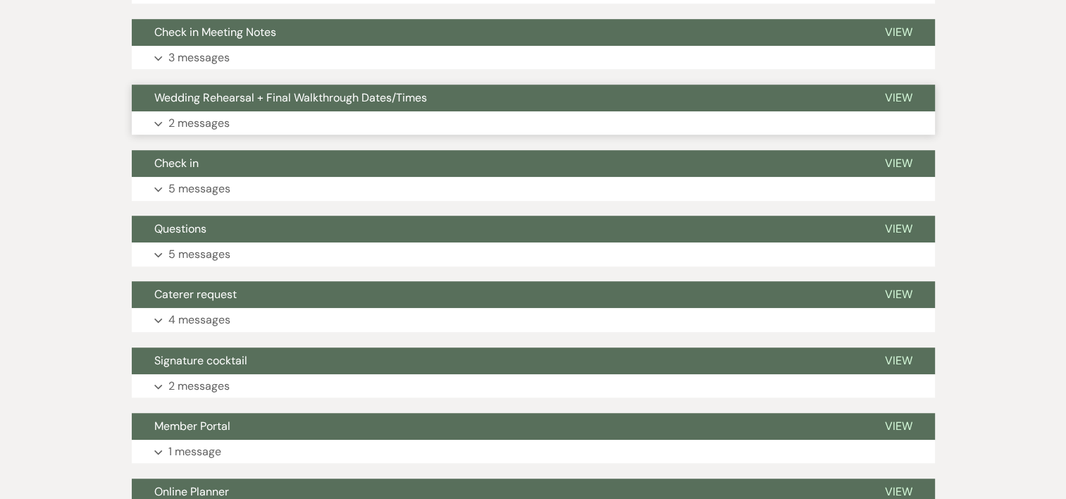
click at [175, 119] on p "2 messages" at bounding box center [198, 123] width 61 height 18
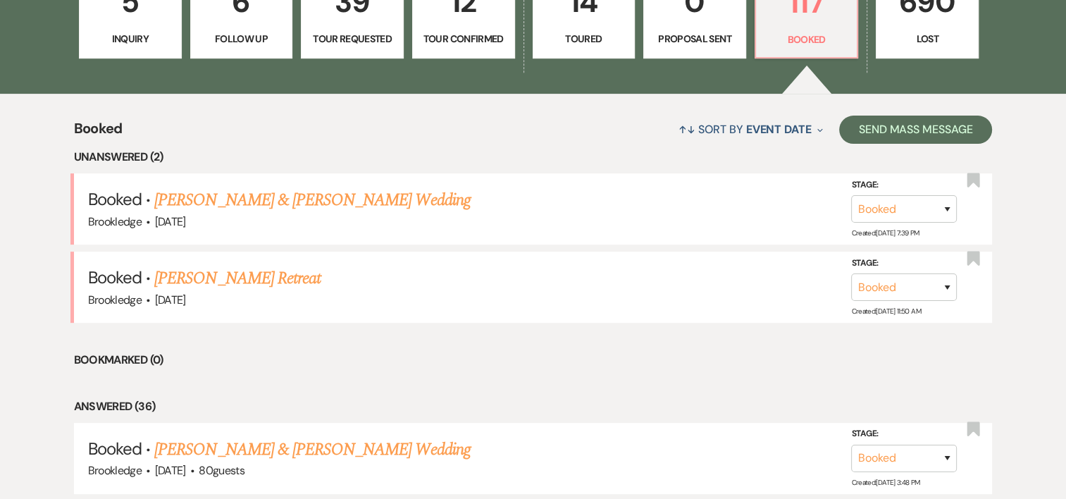
scroll to position [465, 0]
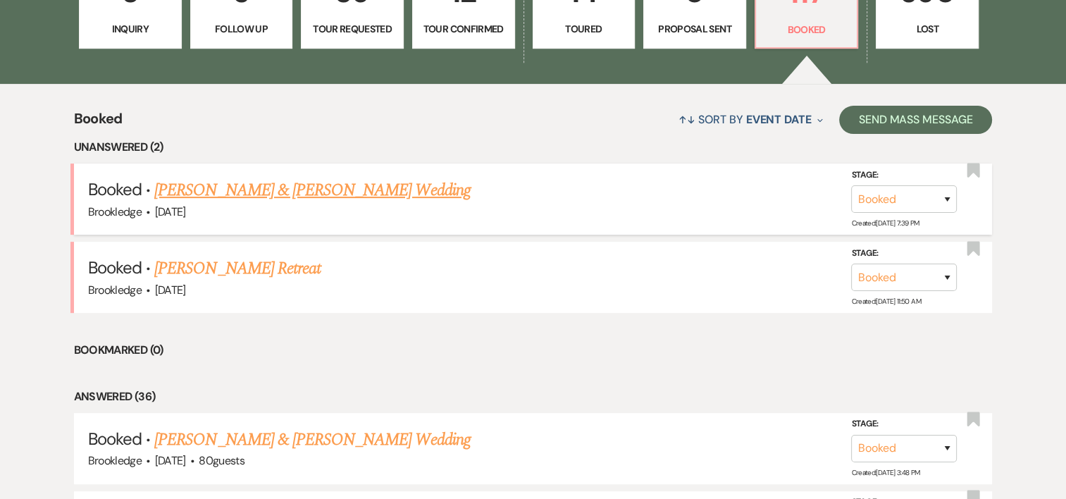
click at [221, 192] on link "[PERSON_NAME] & [PERSON_NAME] Wedding" at bounding box center [312, 190] width 316 height 25
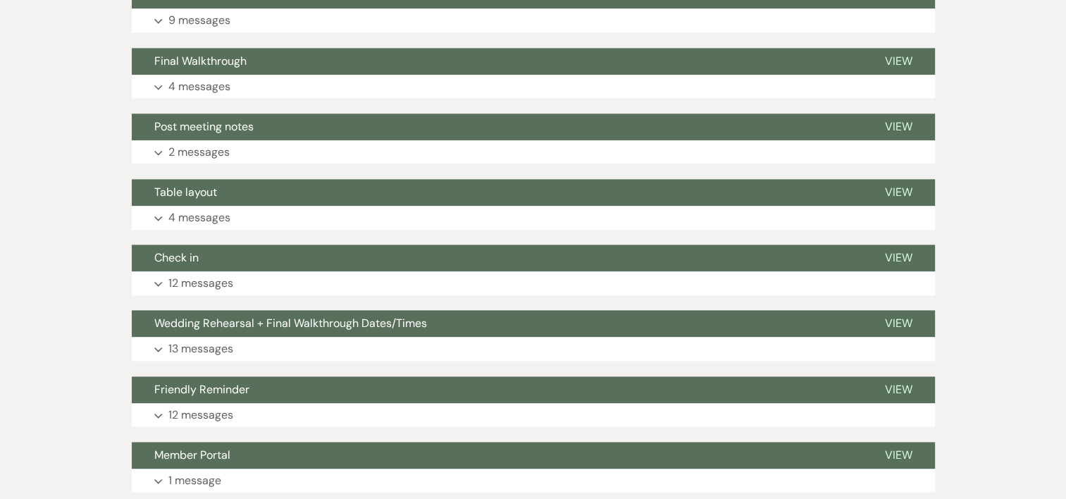
scroll to position [1829, 0]
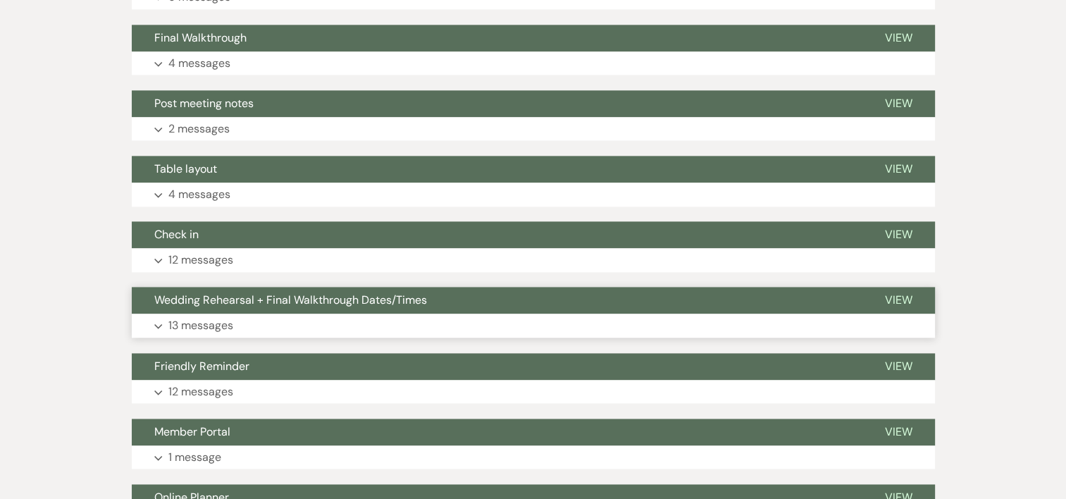
click at [178, 325] on p "13 messages" at bounding box center [200, 325] width 65 height 18
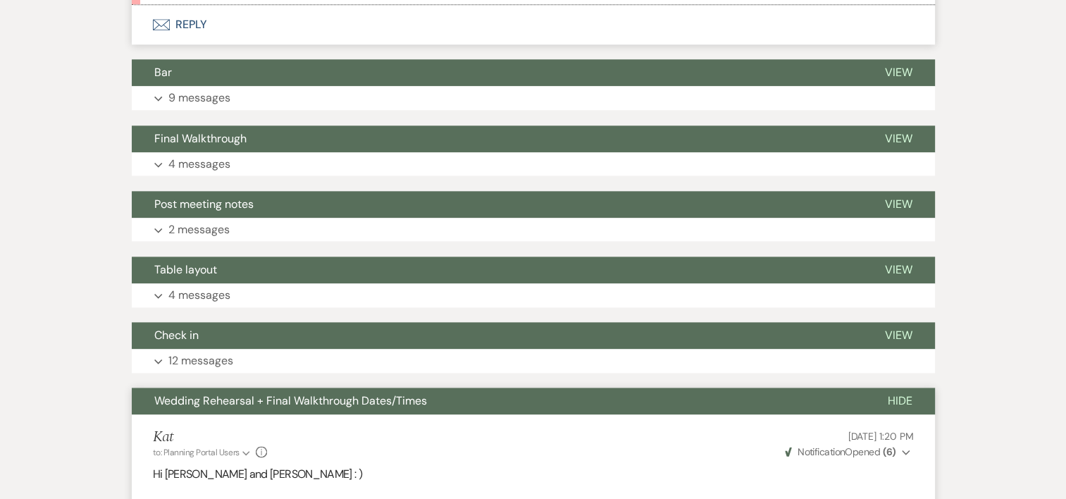
scroll to position [1741, 0]
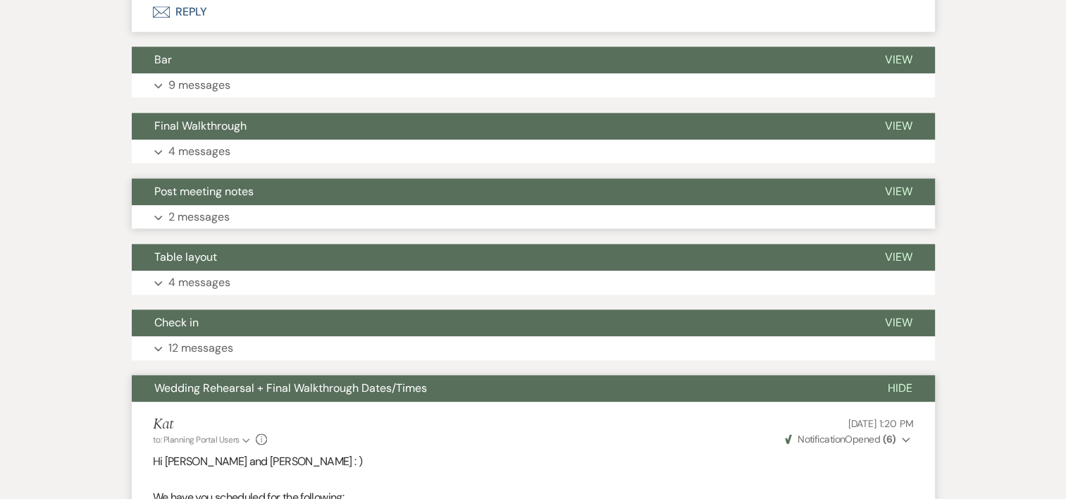
click at [363, 189] on button "Post meeting notes" at bounding box center [497, 191] width 730 height 27
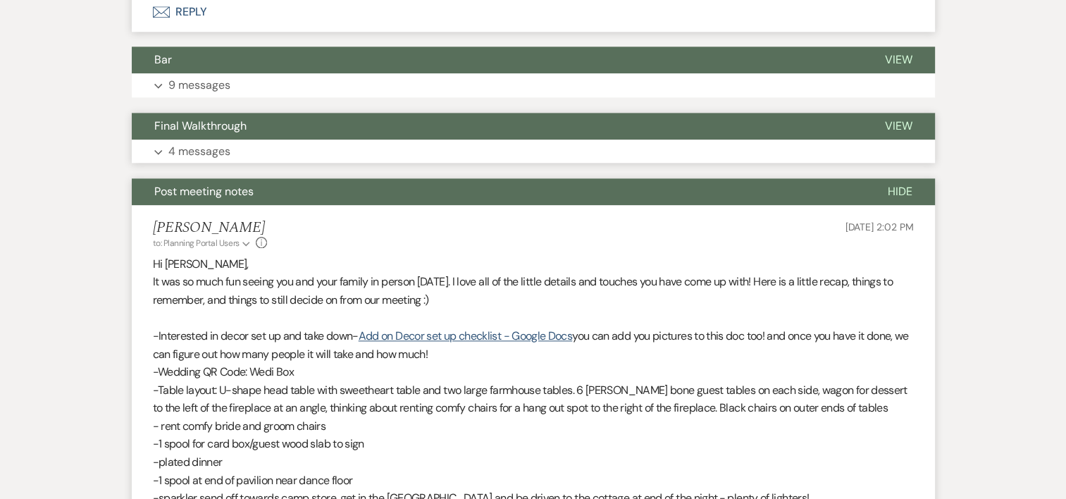
click at [182, 155] on p "4 messages" at bounding box center [199, 151] width 62 height 18
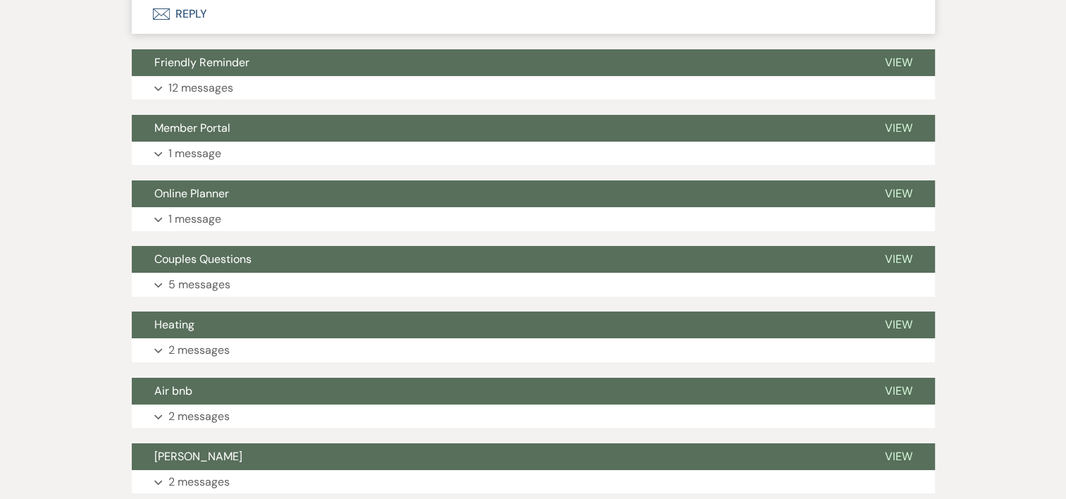
scroll to position [5164, 0]
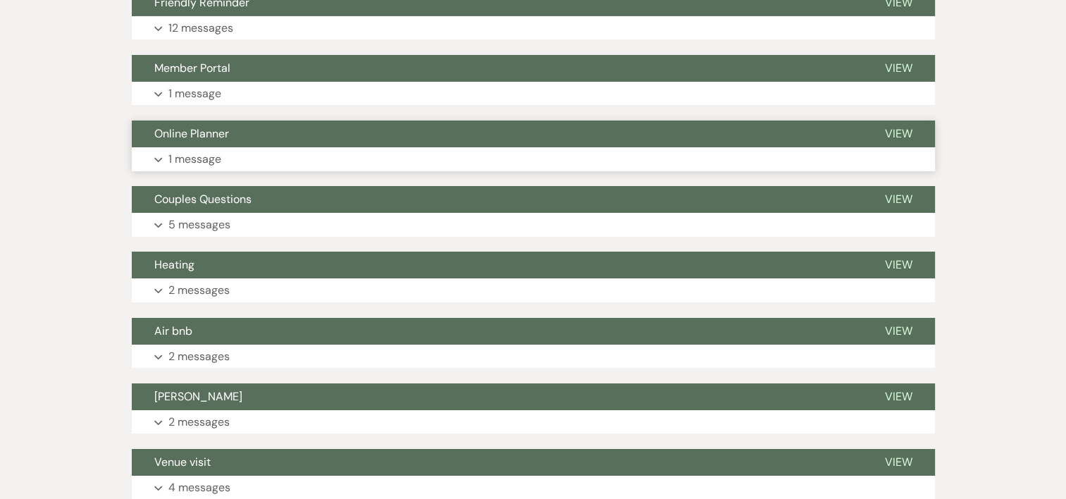
click at [209, 161] on p "1 message" at bounding box center [194, 159] width 53 height 18
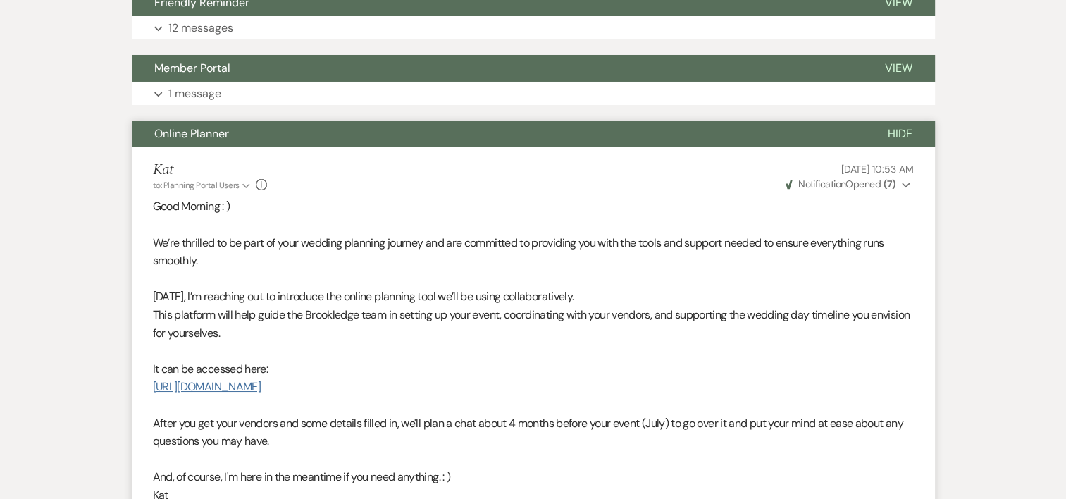
click at [261, 383] on link "[URL][DOMAIN_NAME]" at bounding box center [207, 386] width 108 height 15
